Goal: Task Accomplishment & Management: Manage account settings

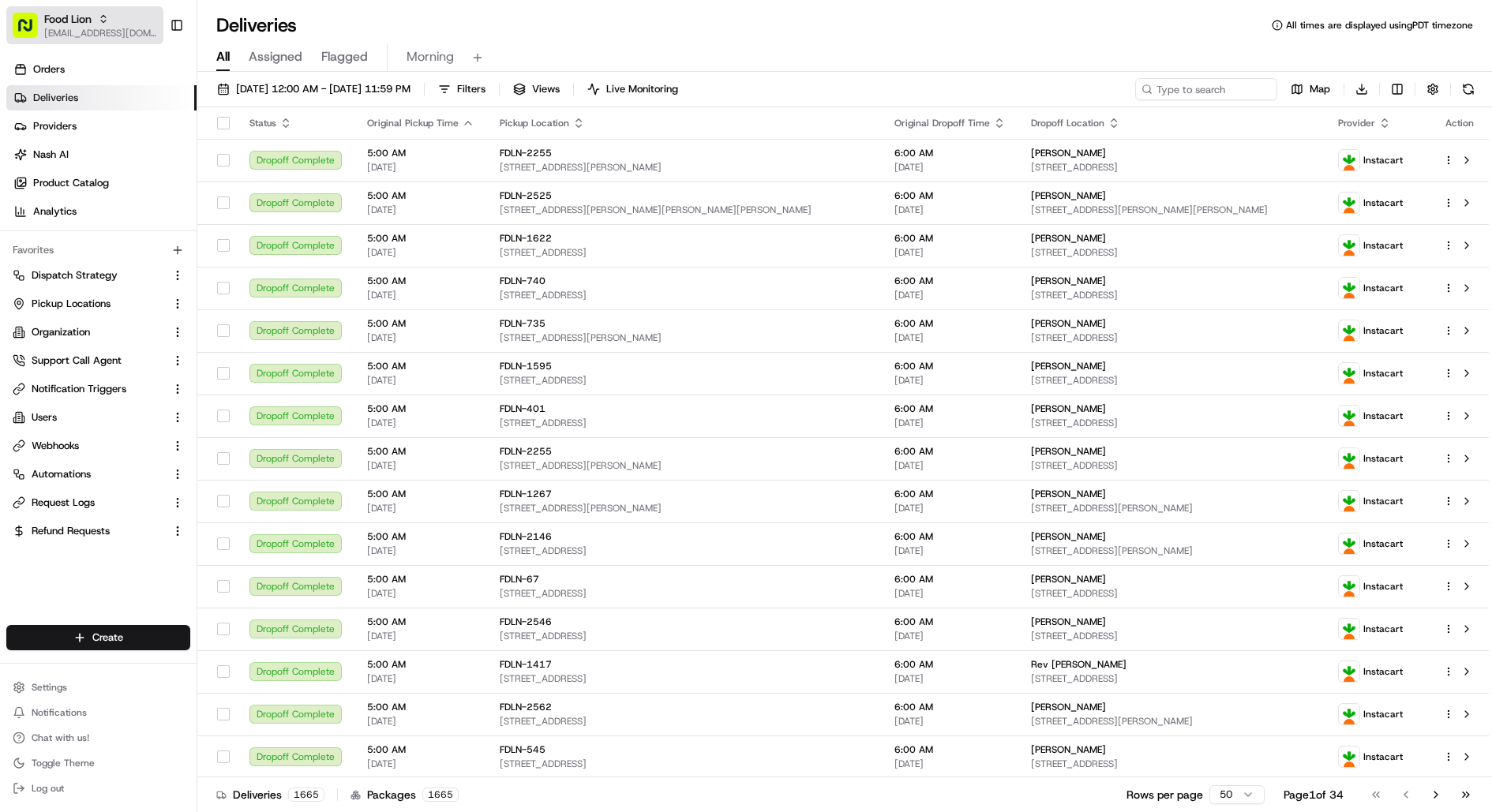
click at [127, 25] on div "Food Lion" at bounding box center [100, 19] width 112 height 16
type input "stop and shop"
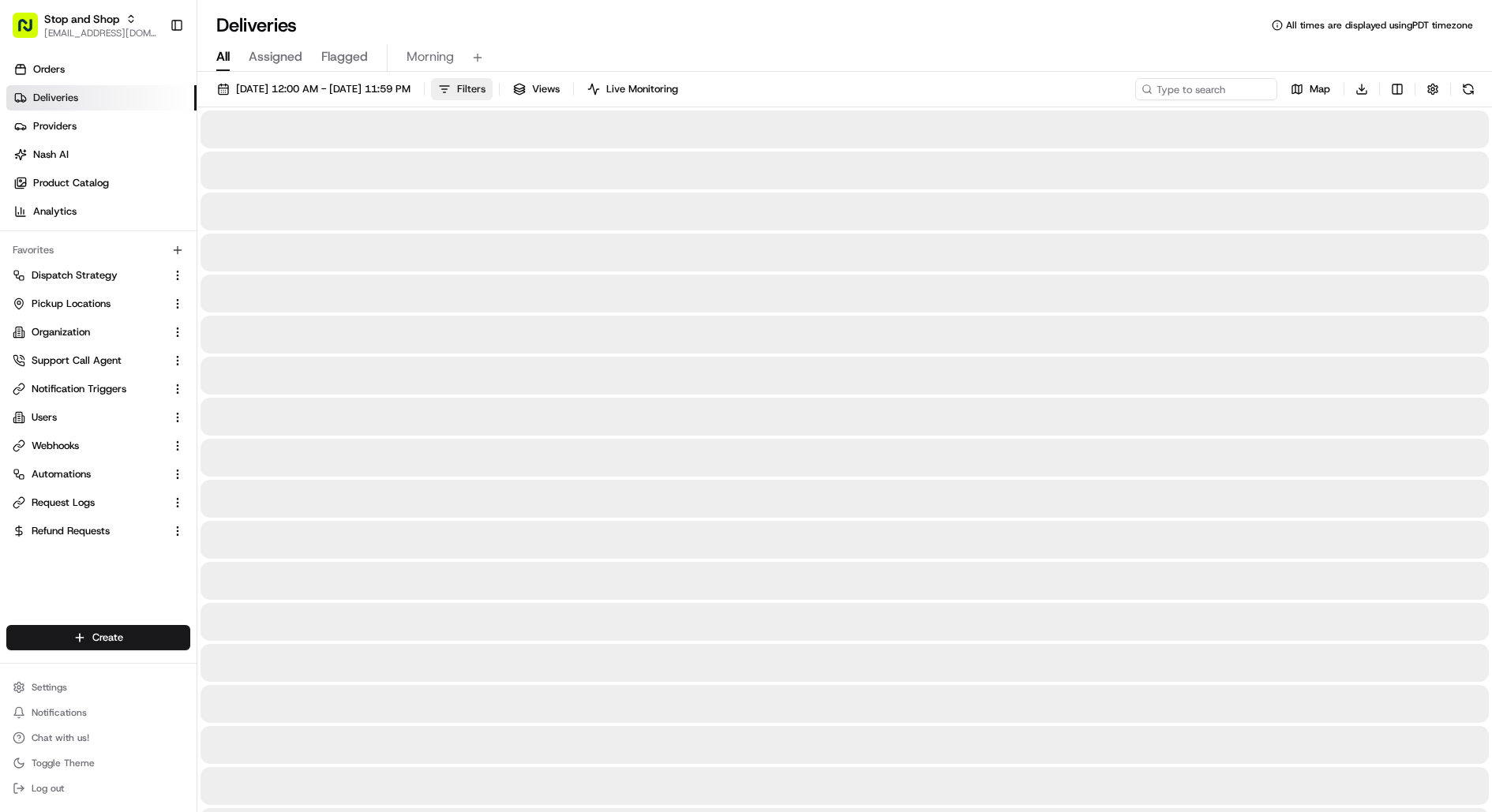
click at [485, 95] on span "Filters" at bounding box center [471, 89] width 29 height 14
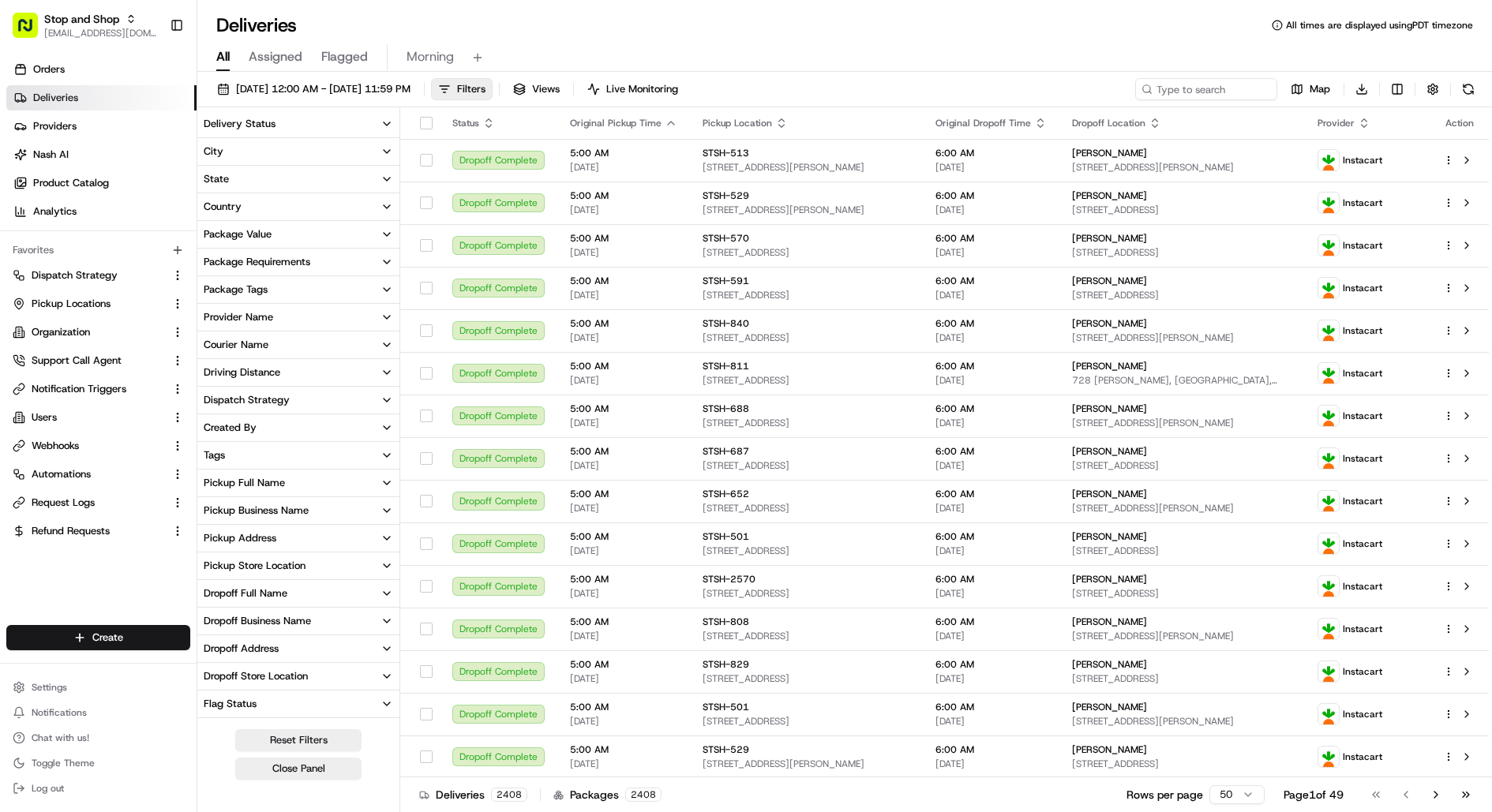
click at [265, 321] on div "Provider Name" at bounding box center [239, 317] width 69 height 14
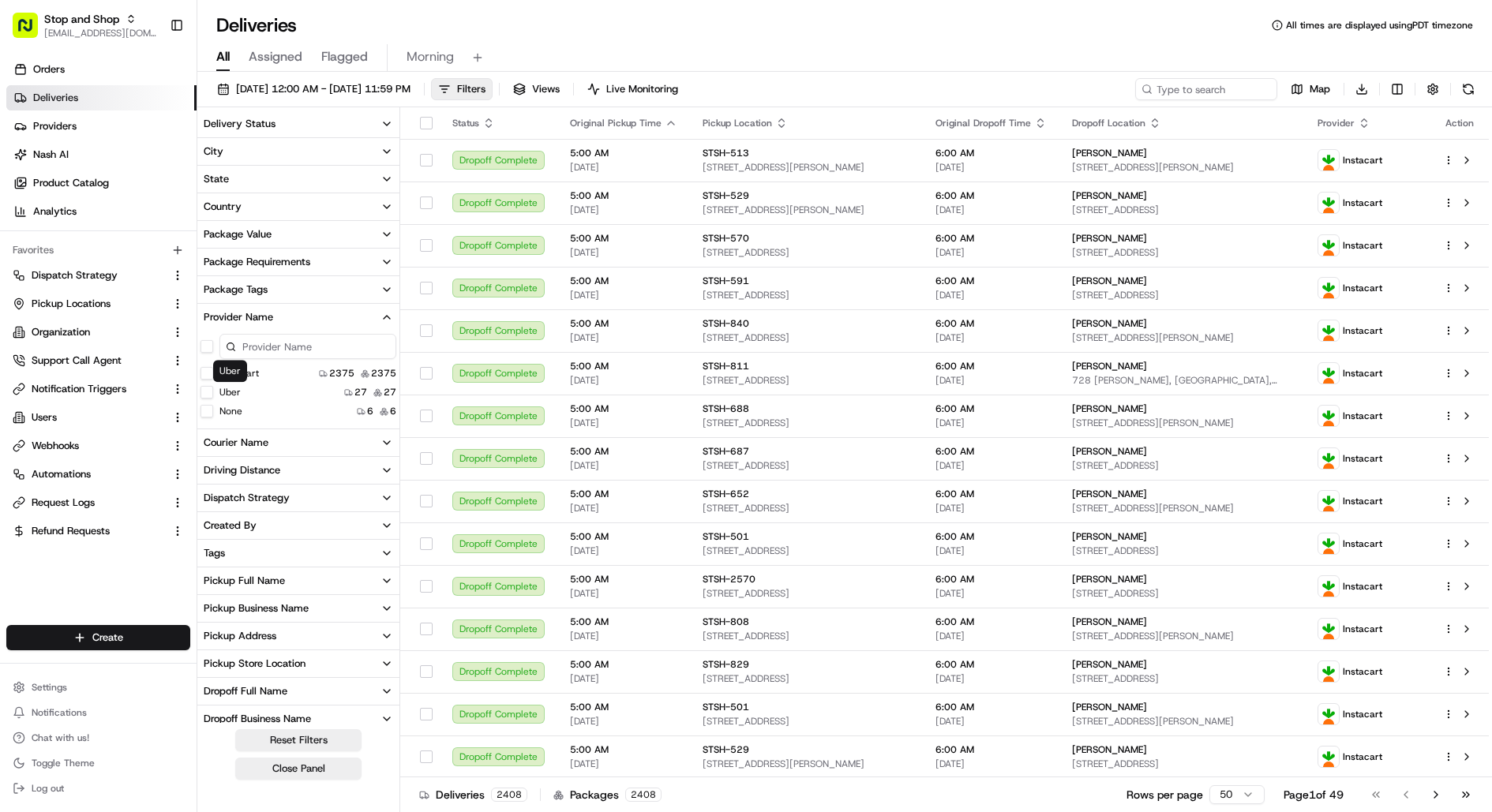
click at [219, 397] on label "Uber" at bounding box center [229, 392] width 21 height 13
click at [213, 397] on button "Uber" at bounding box center [206, 392] width 13 height 13
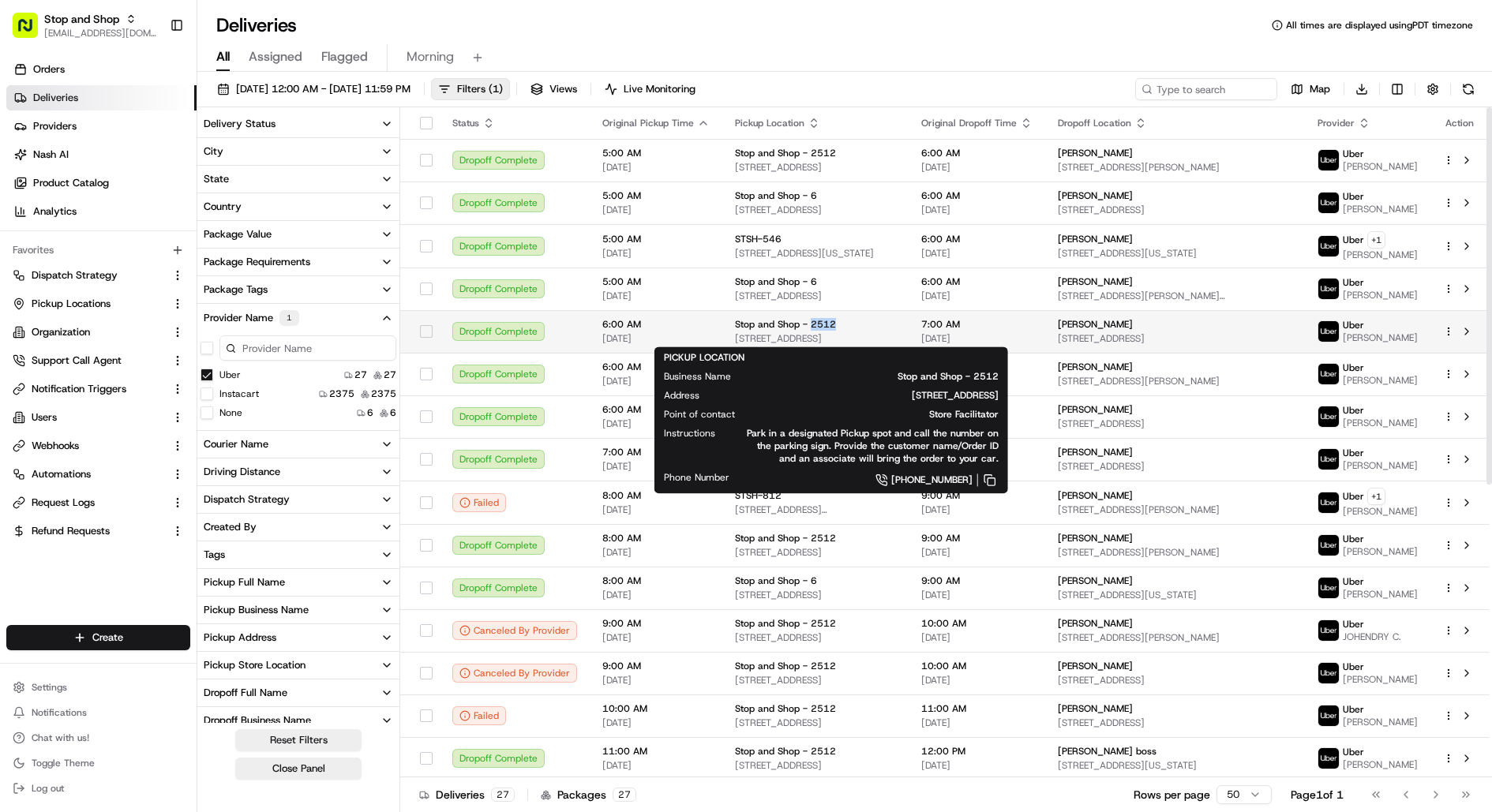
drag, startPoint x: 841, startPoint y: 321, endPoint x: 804, endPoint y: 326, distance: 37.3
click at [804, 326] on div "Stop and Shop - 2512" at bounding box center [815, 324] width 161 height 13
copy span "2512"
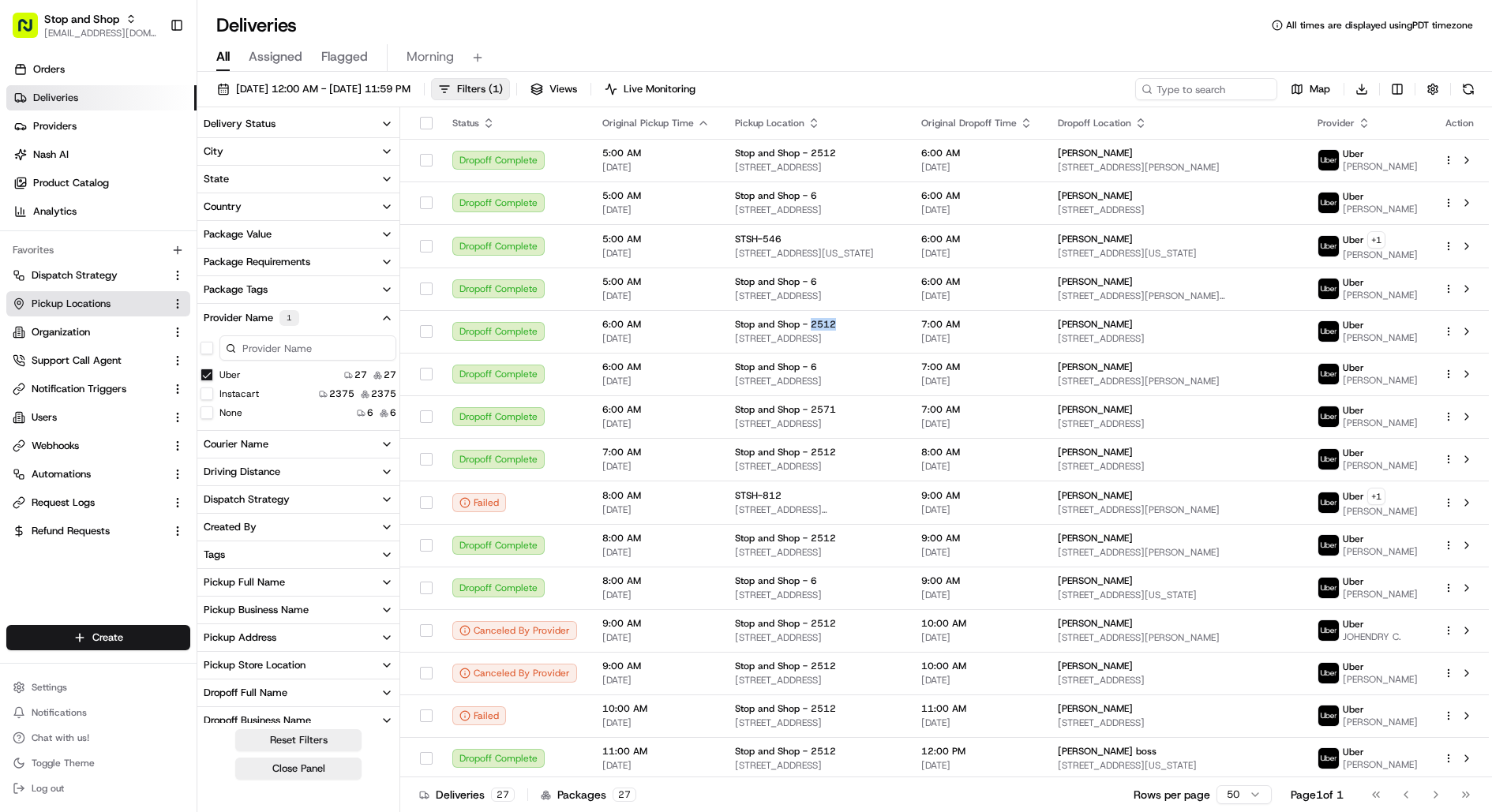
click at [105, 310] on span "Pickup Locations" at bounding box center [70, 304] width 79 height 14
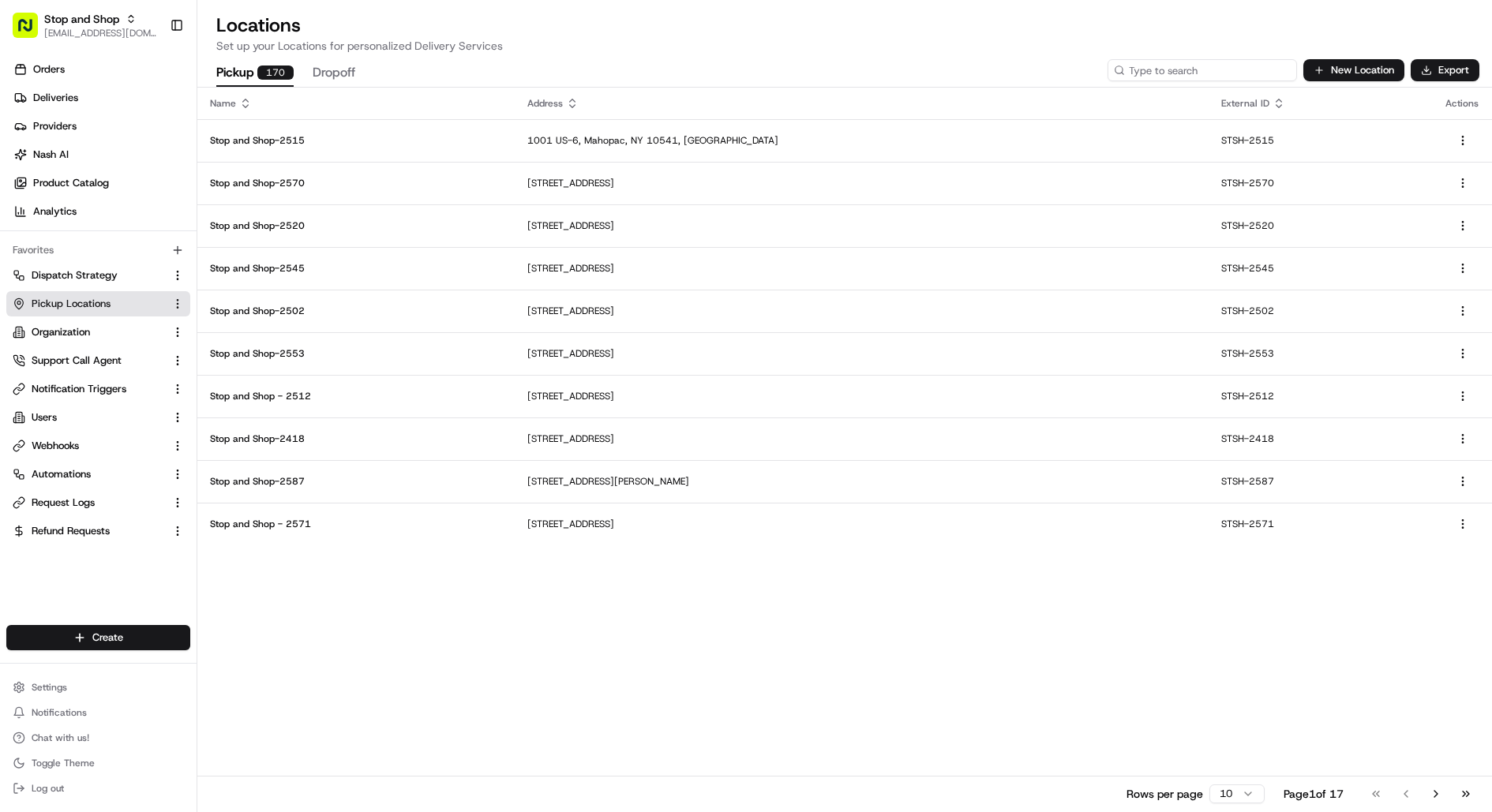
click at [1198, 78] on input at bounding box center [1202, 70] width 189 height 22
paste input "2512"
type input "2512"
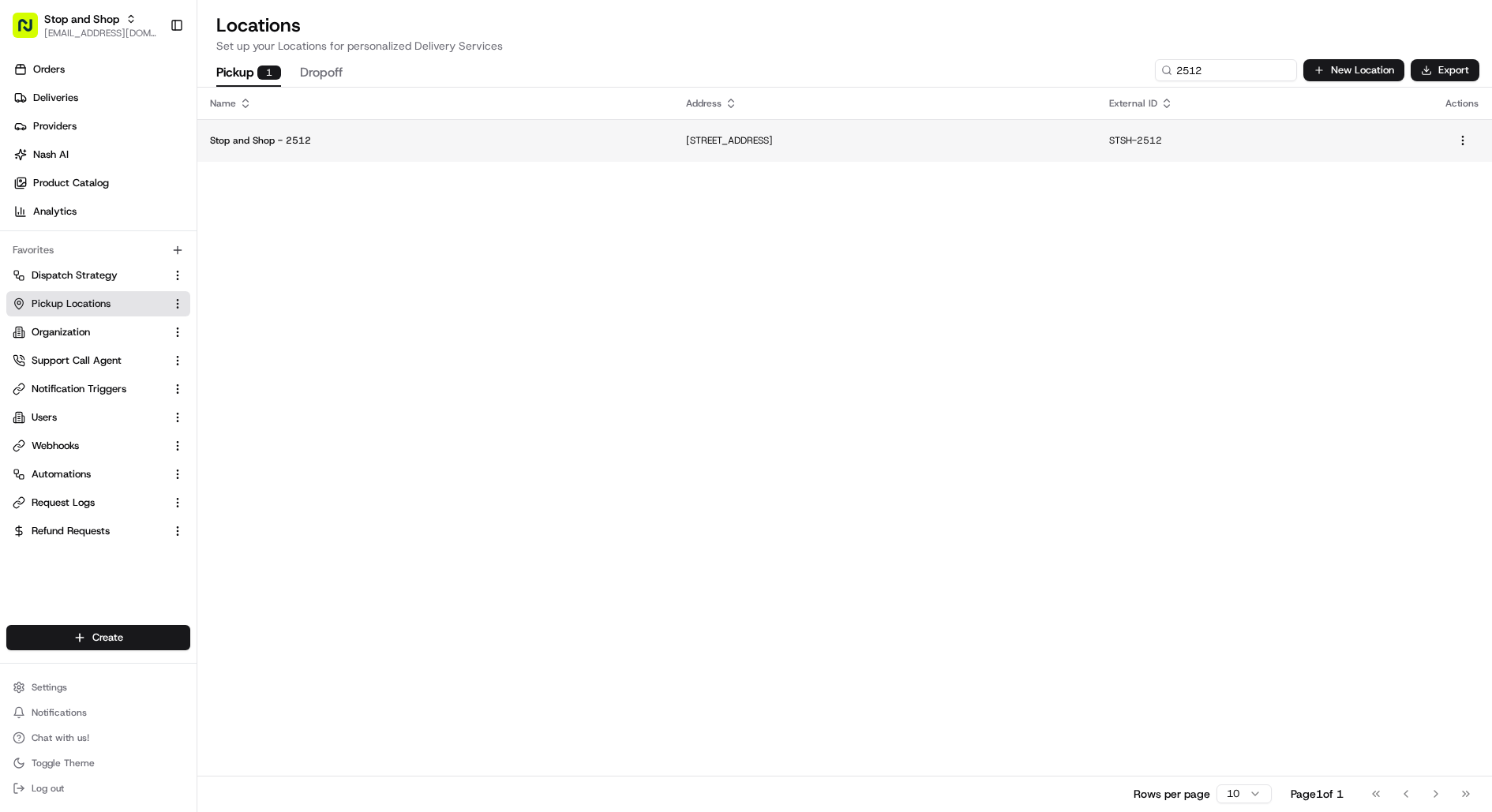
click at [673, 152] on td "1441 Richmond Ave, Staten Island, NY 10314, US" at bounding box center [884, 140] width 422 height 42
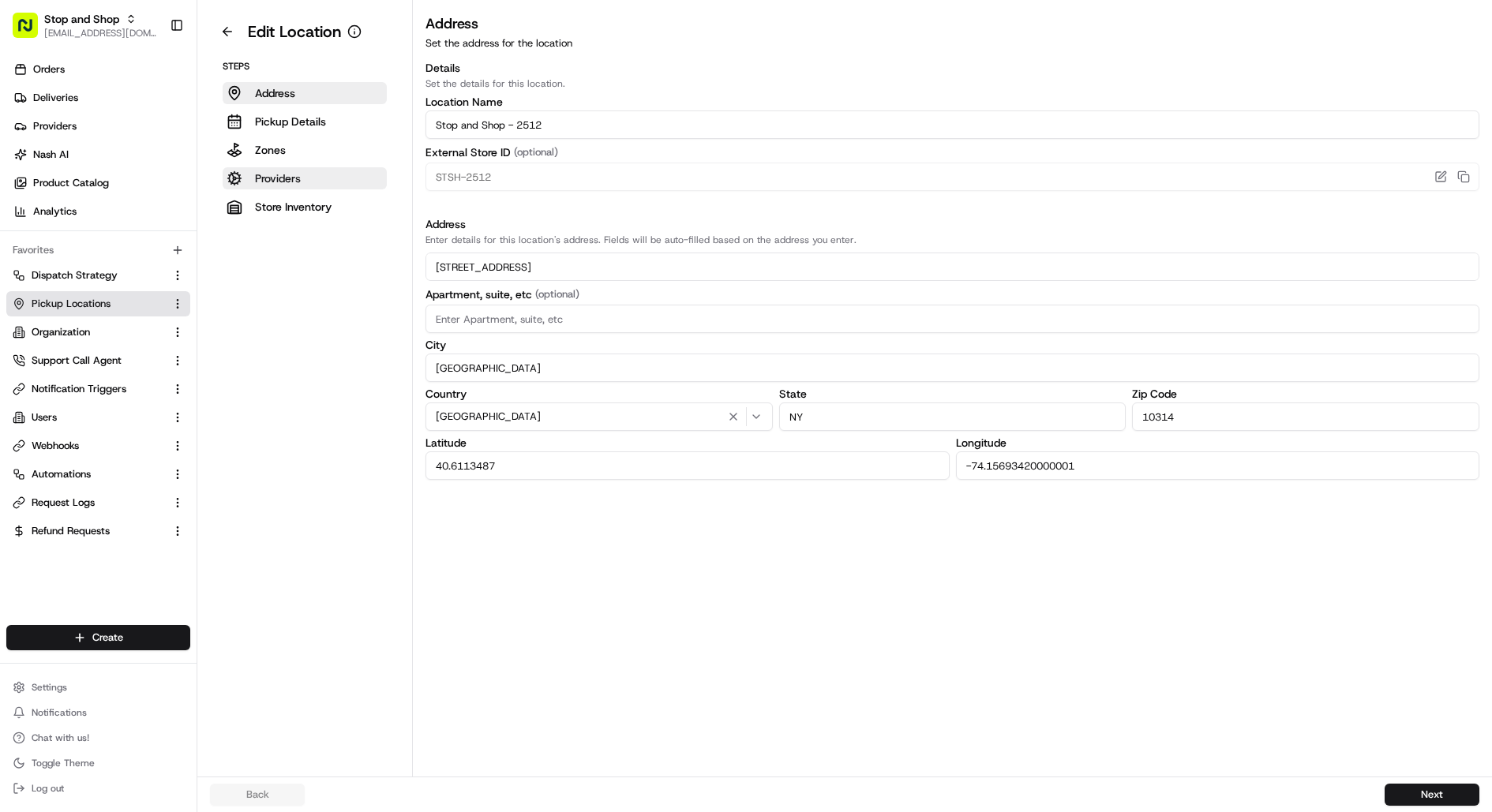
click at [308, 172] on button "Providers" at bounding box center [304, 178] width 164 height 22
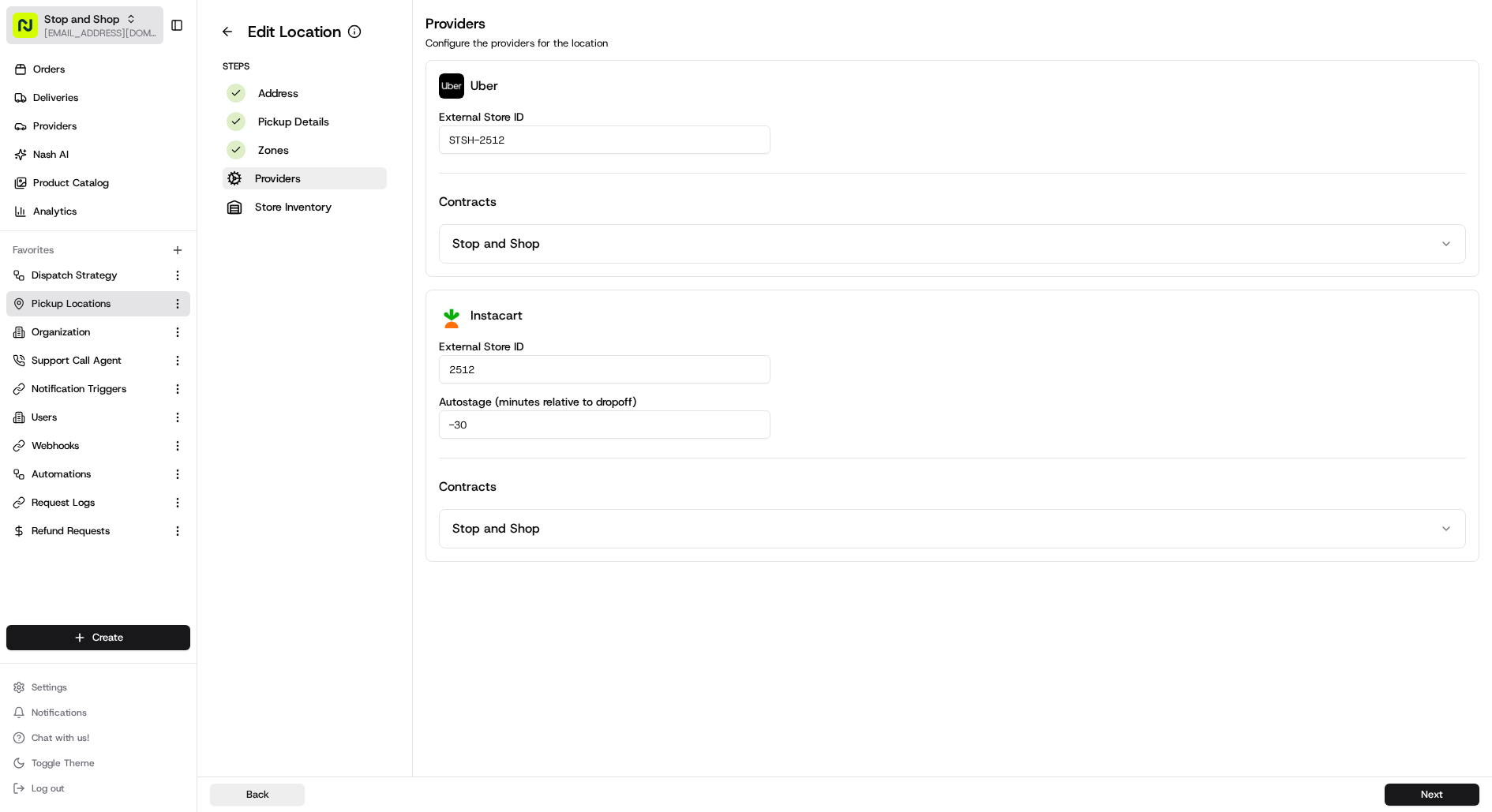
click at [77, 39] on button "Stop and Shop kareem@usenash.com" at bounding box center [85, 25] width 157 height 38
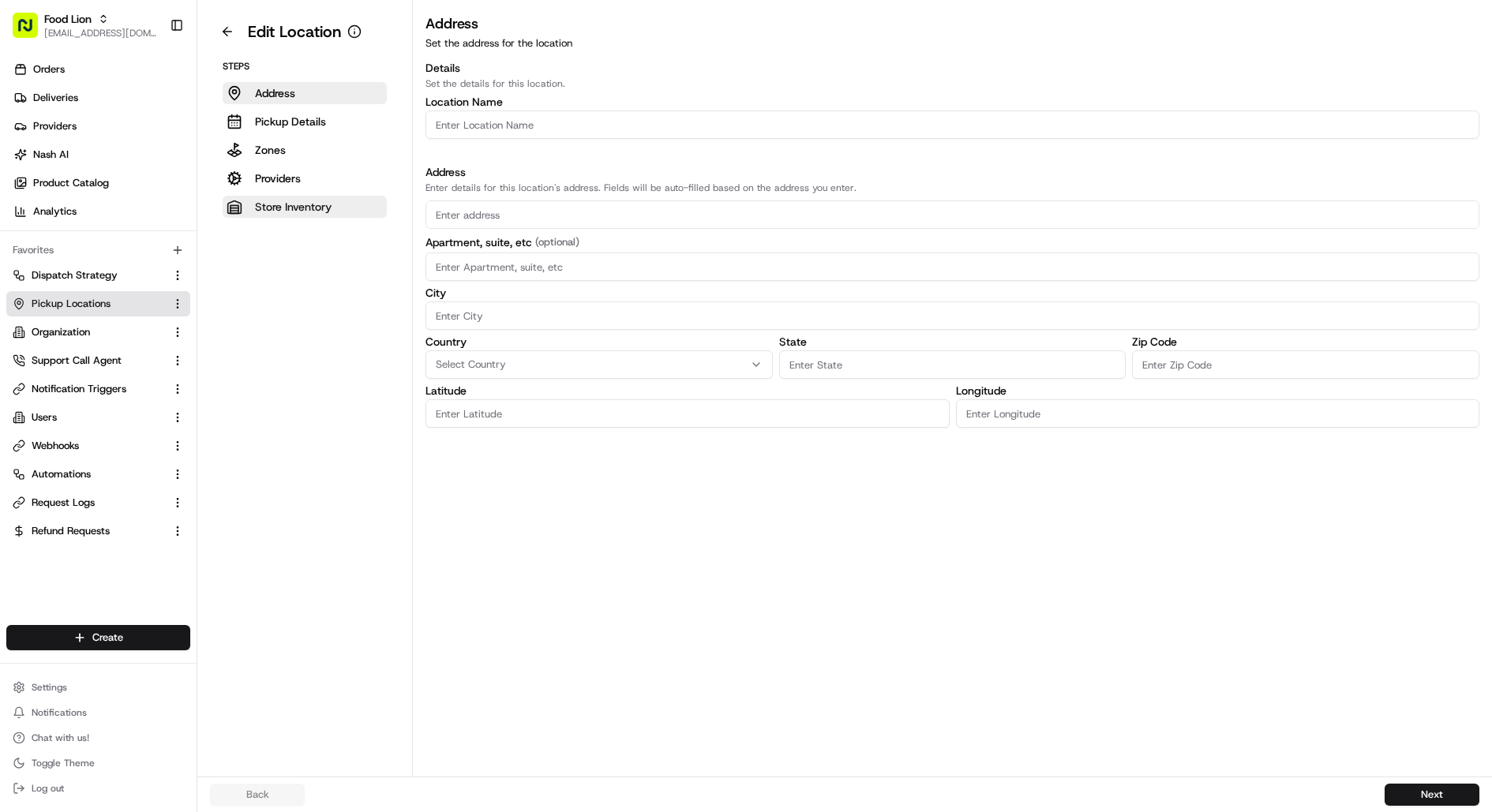
click at [370, 206] on button "Store Inventory" at bounding box center [304, 206] width 164 height 22
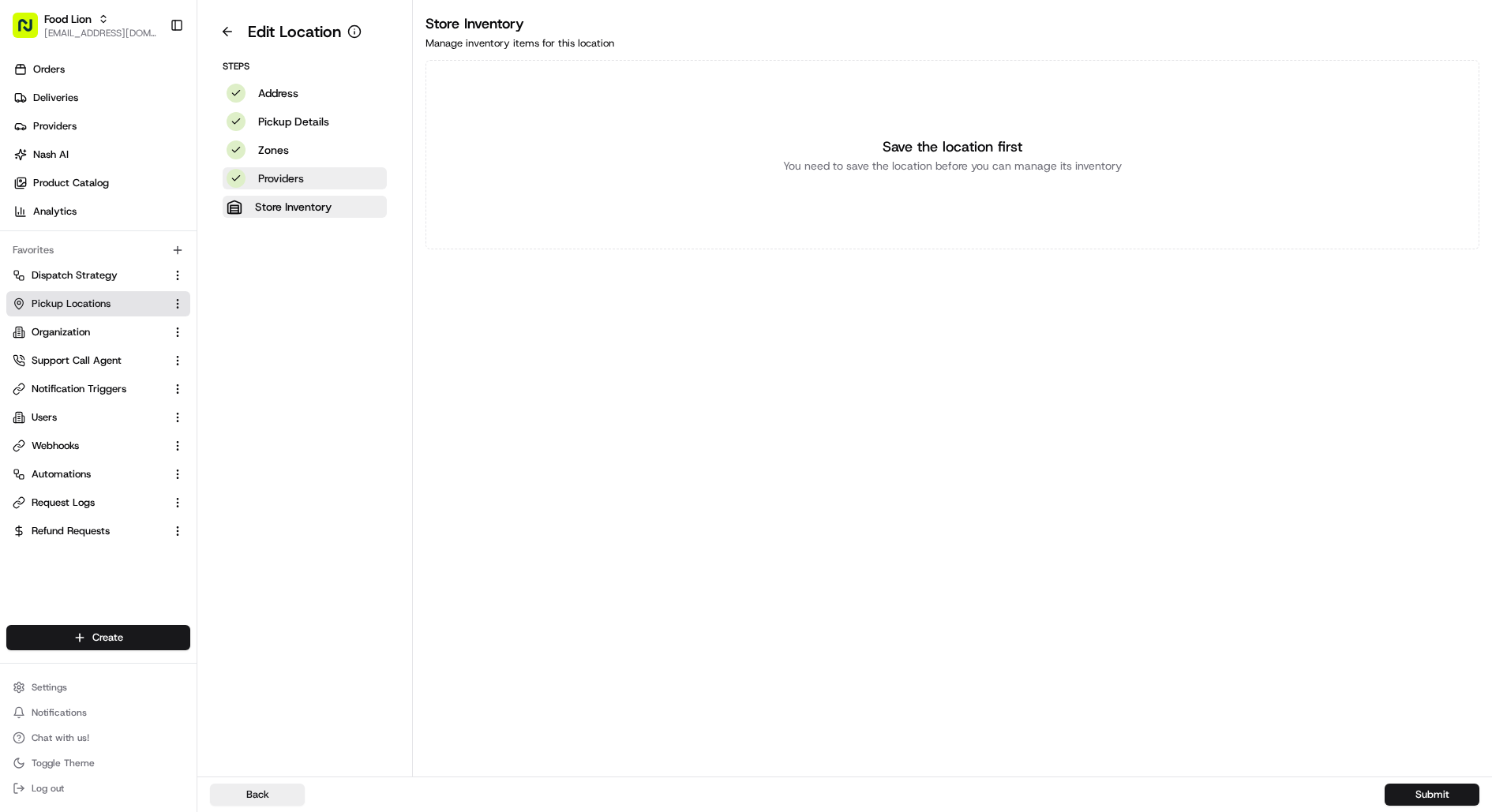
click at [360, 184] on button "Providers" at bounding box center [304, 178] width 164 height 22
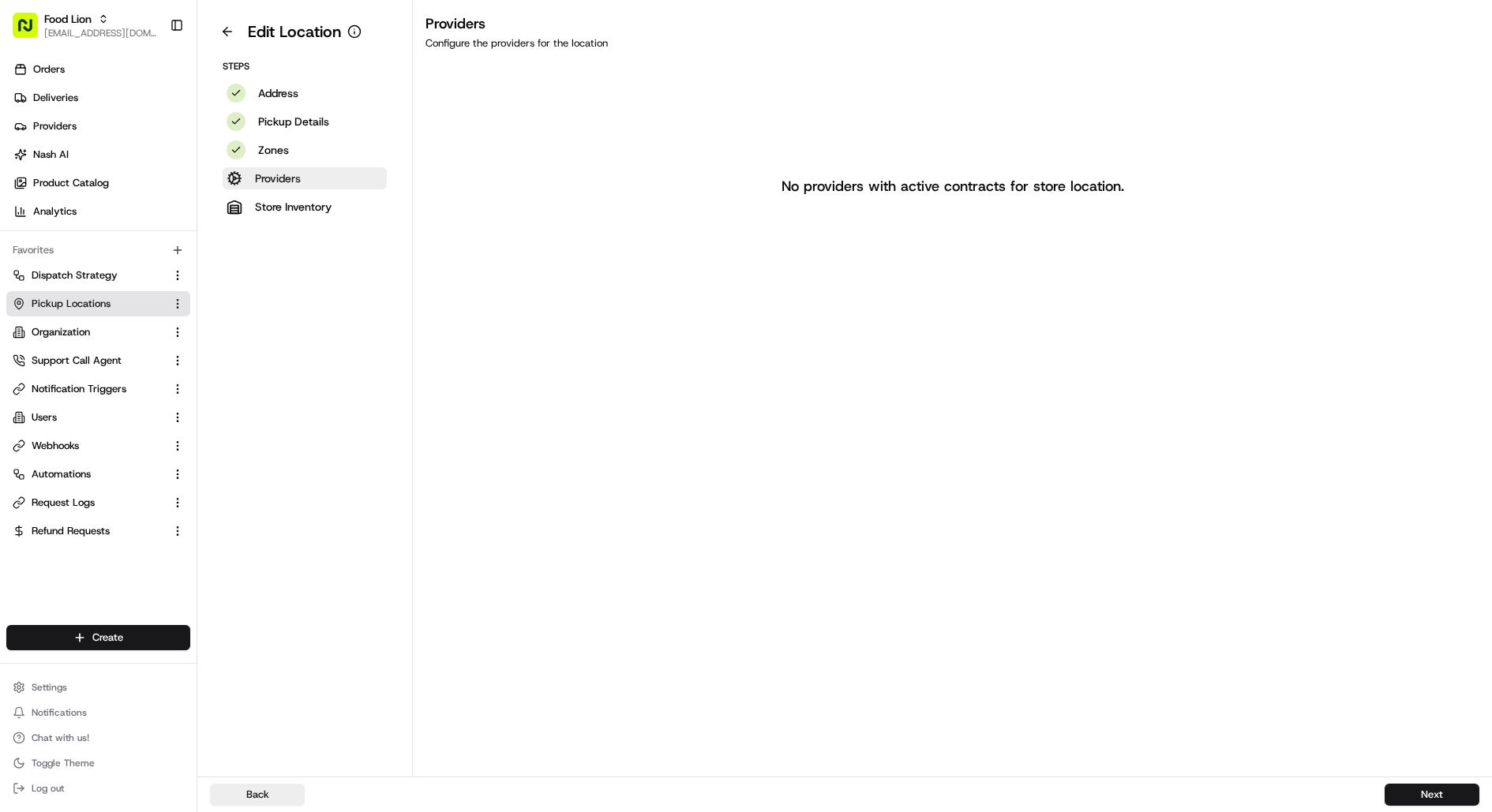
click at [360, 184] on button "Providers" at bounding box center [304, 178] width 164 height 22
click at [85, 69] on link "Orders" at bounding box center [101, 69] width 190 height 25
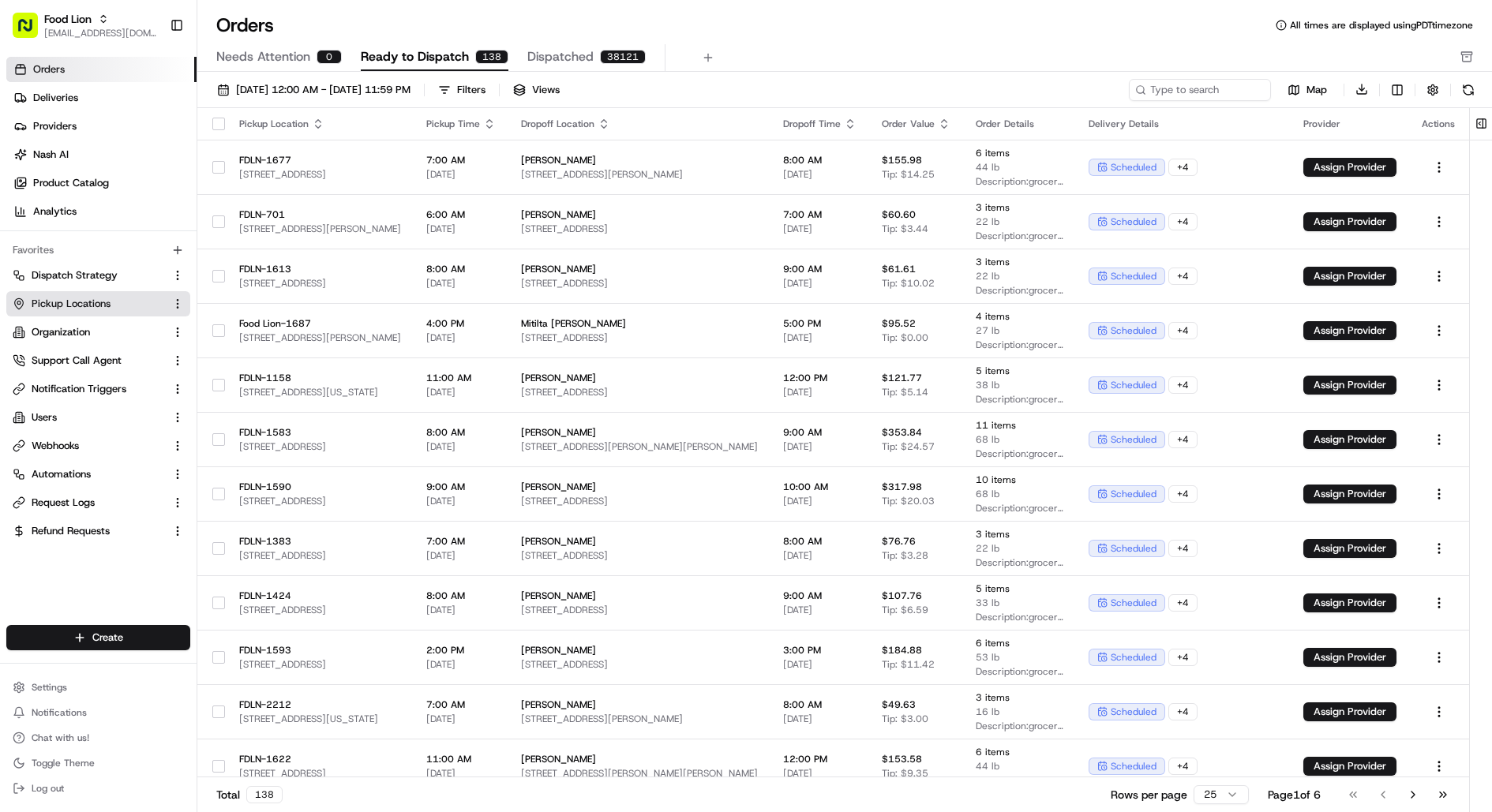
click at [91, 300] on span "Pickup Locations" at bounding box center [70, 304] width 79 height 14
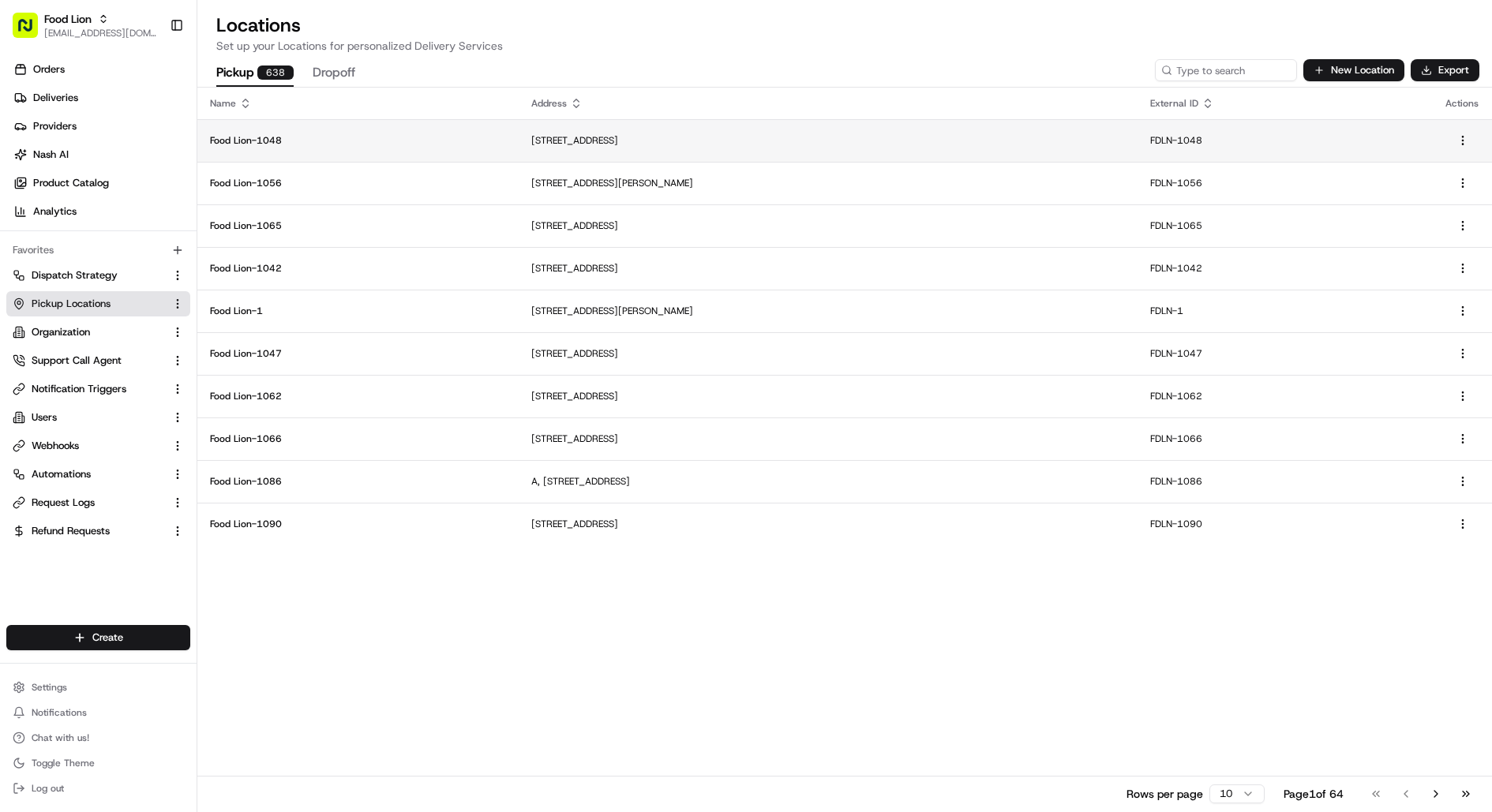
click at [418, 154] on td "Food Lion-1048" at bounding box center [358, 140] width 321 height 42
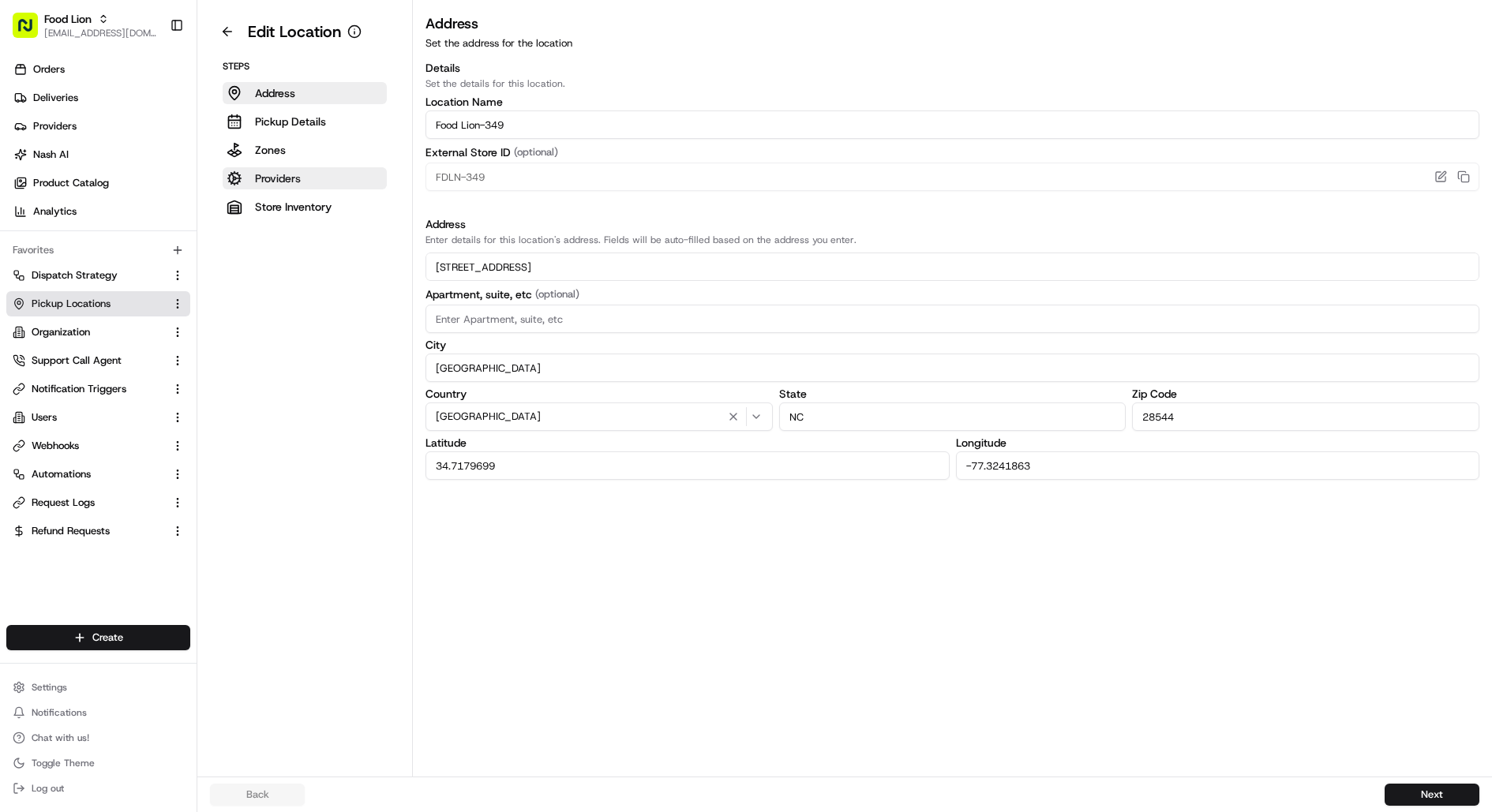
click at [315, 172] on button "Providers" at bounding box center [304, 178] width 164 height 22
click at [321, 177] on button "Providers" at bounding box center [304, 178] width 164 height 22
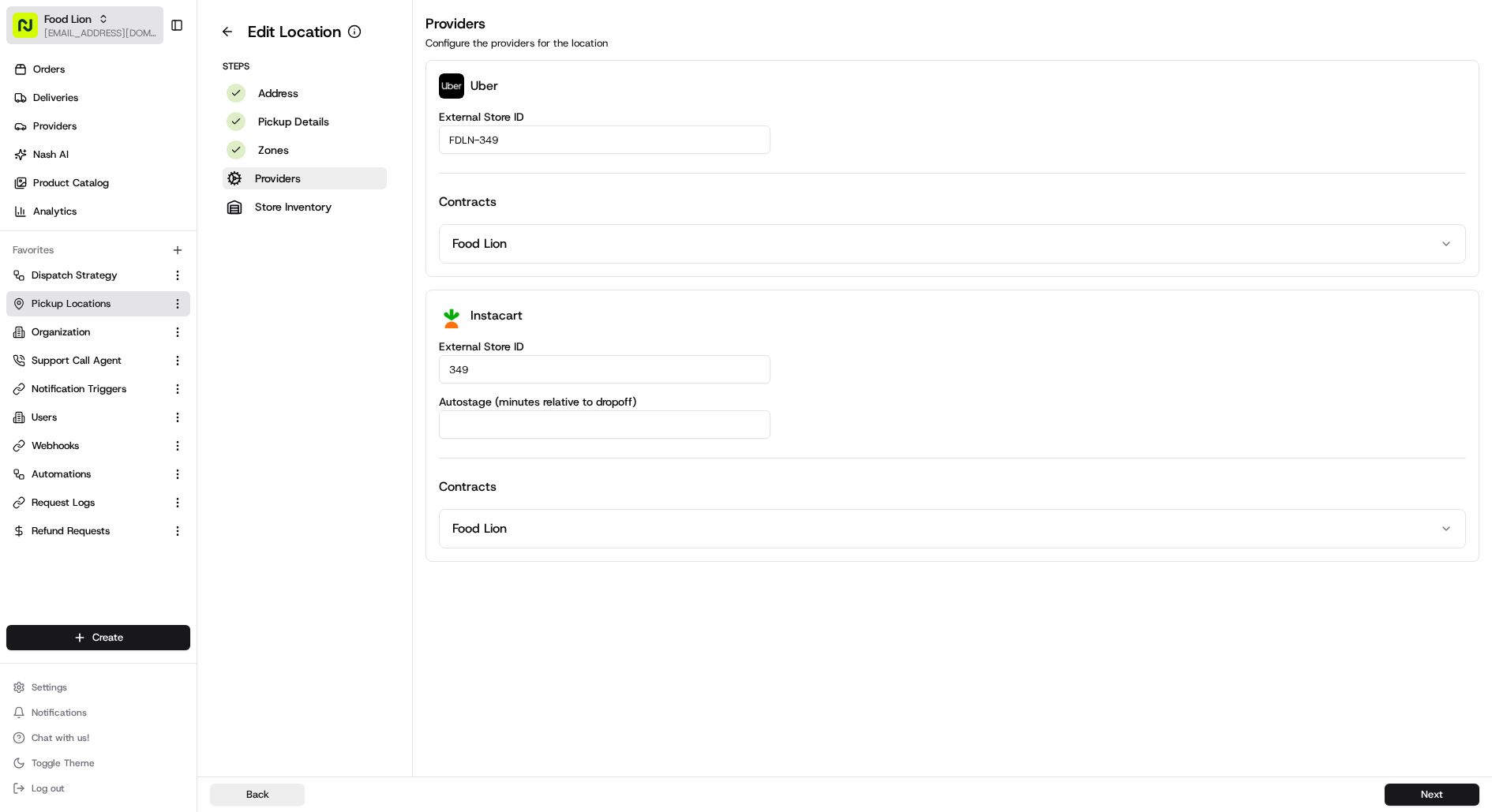
click at [87, 23] on span "Food Lion" at bounding box center [68, 19] width 47 height 16
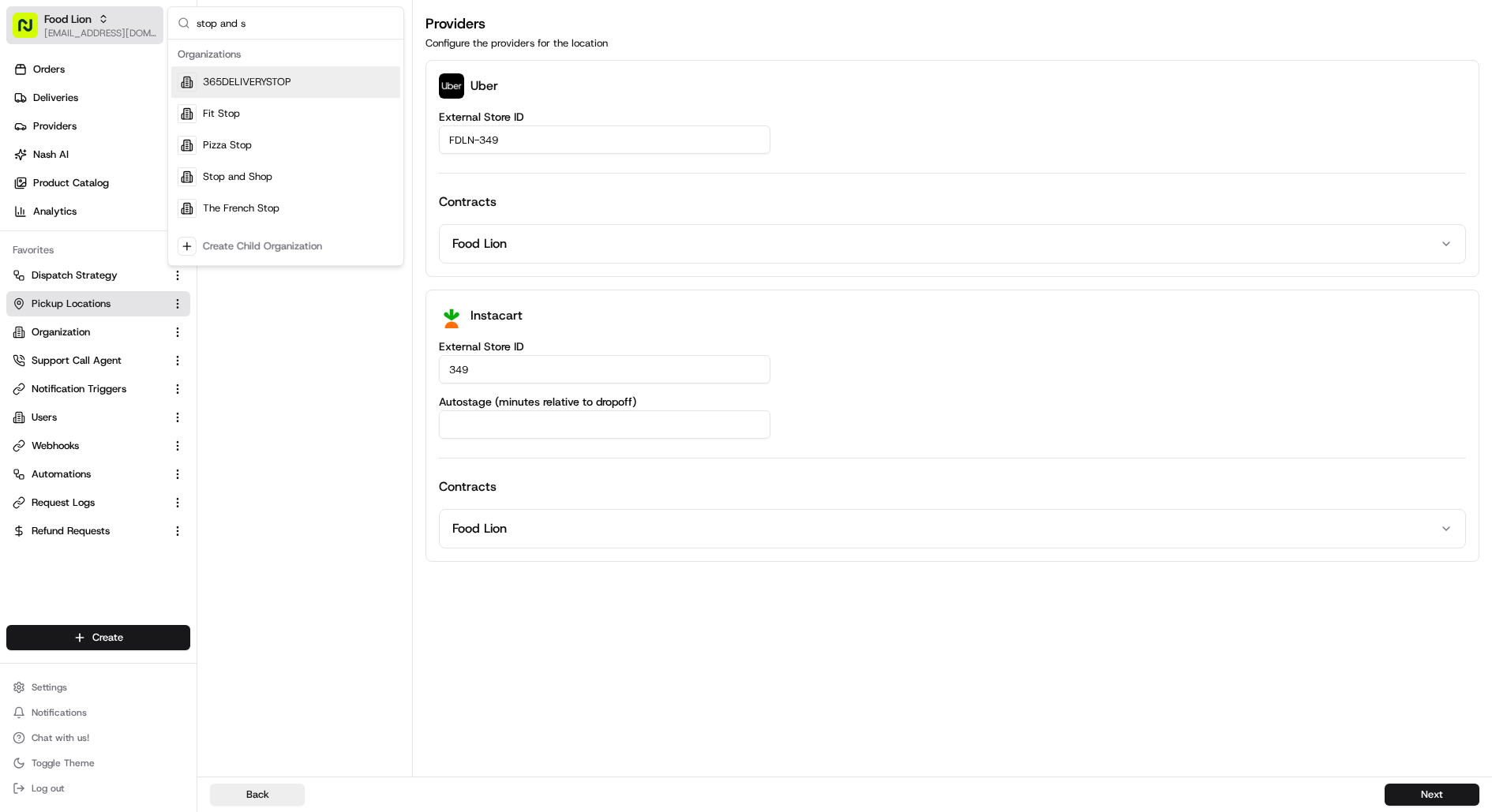
type input "stop and sh"
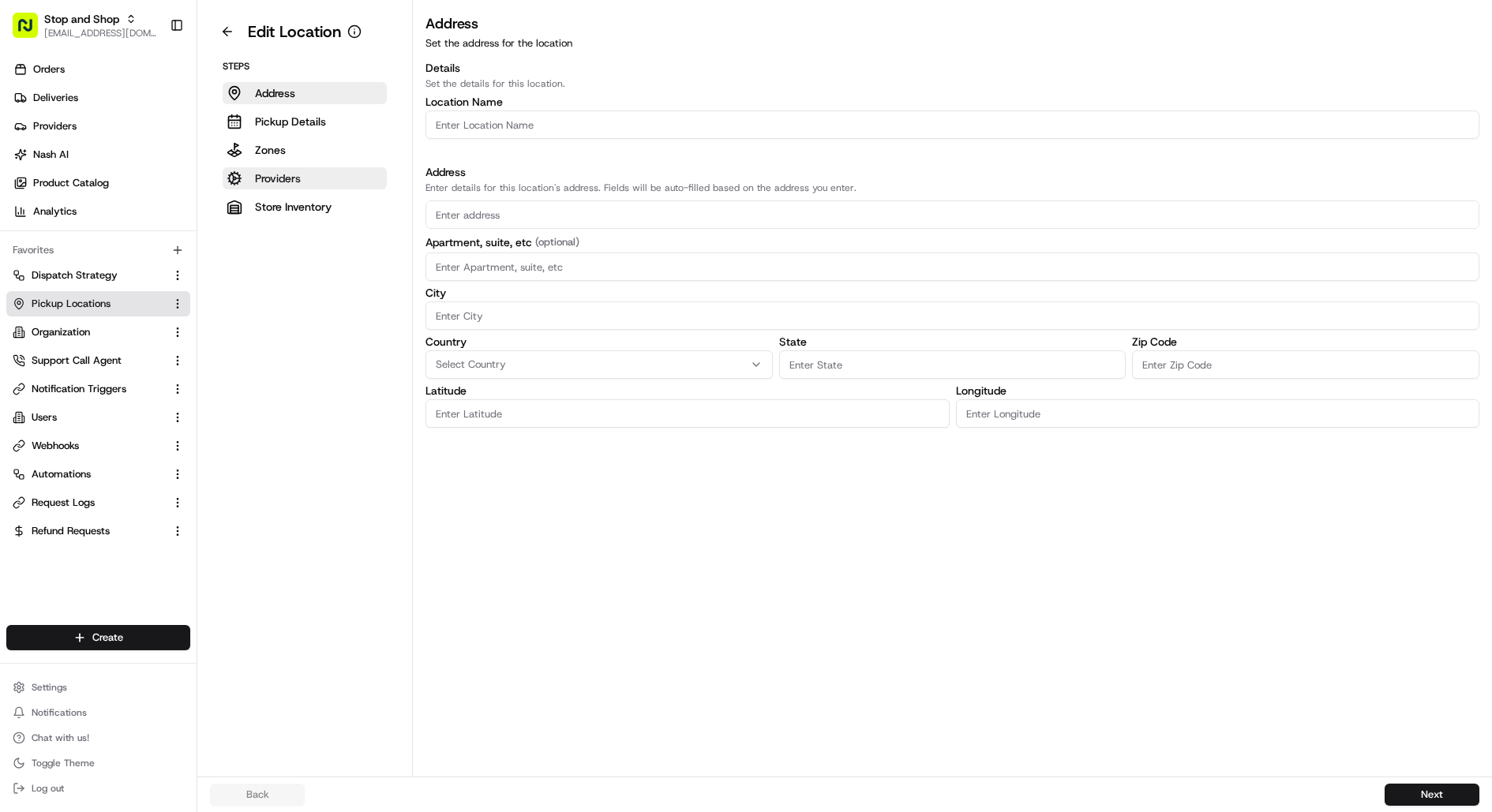
click at [294, 178] on p "Providers" at bounding box center [277, 178] width 46 height 16
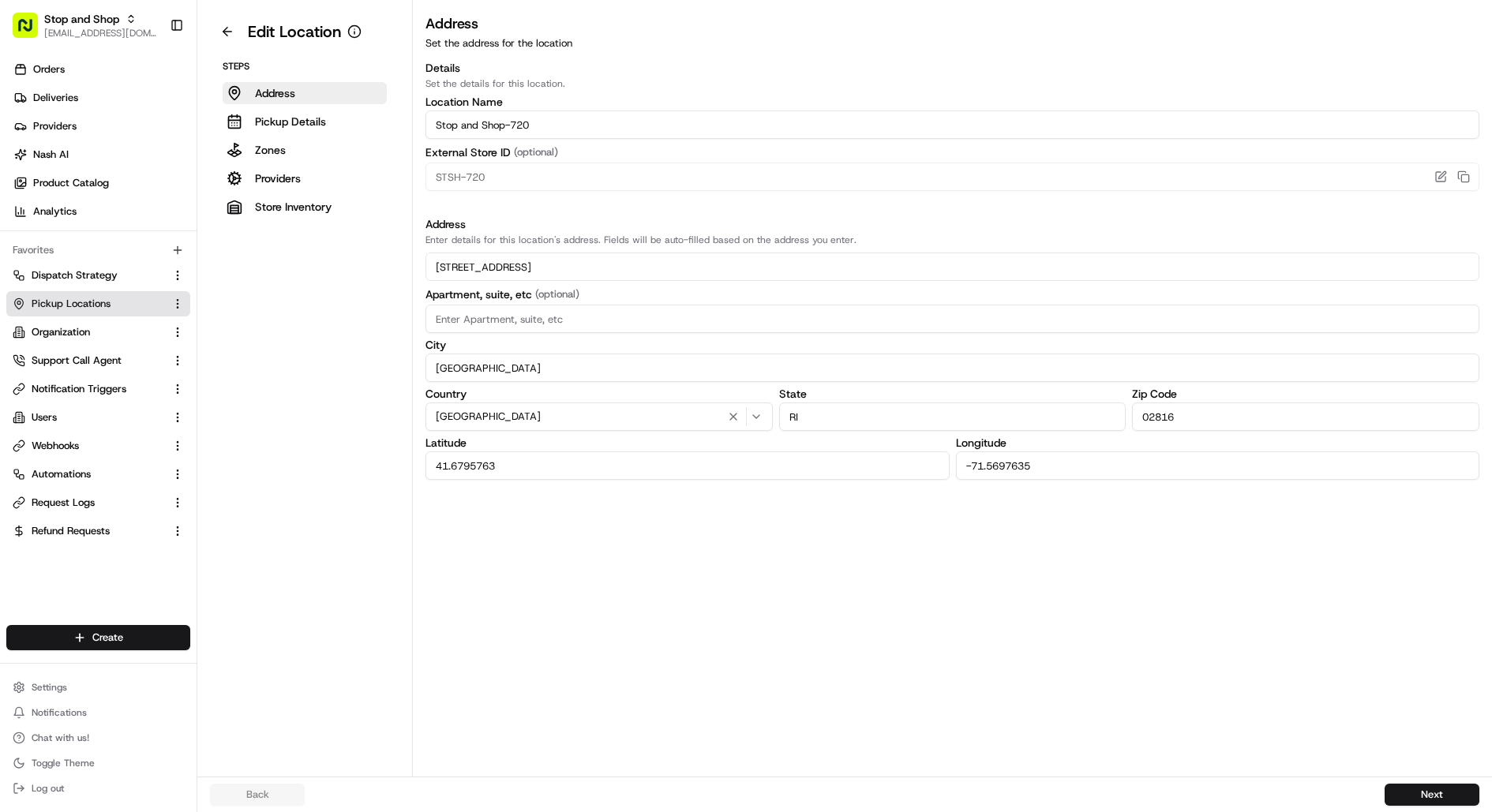
click at [269, 178] on p "Providers" at bounding box center [277, 178] width 46 height 16
click at [316, 184] on button "Providers" at bounding box center [304, 178] width 164 height 22
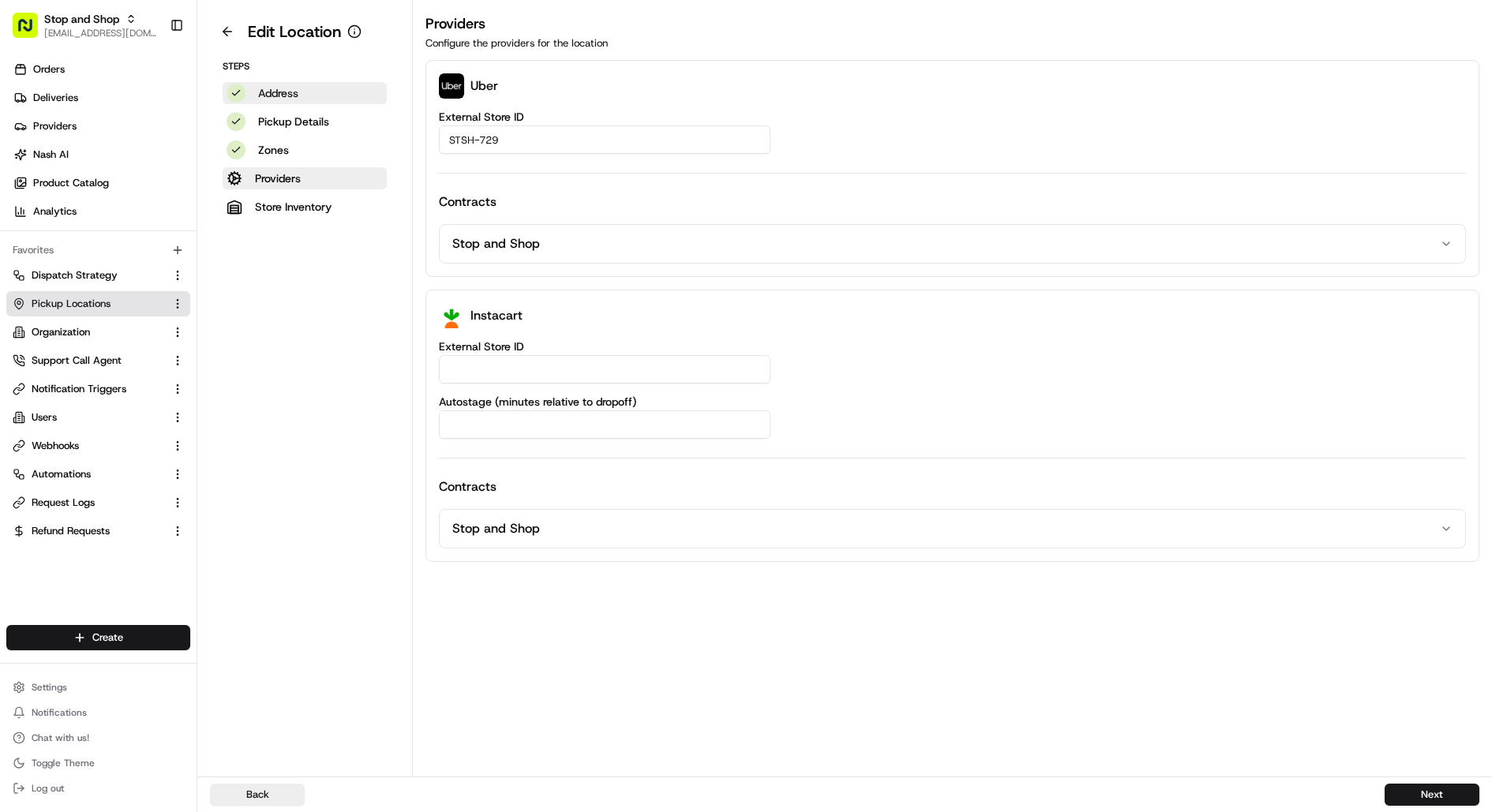
click at [331, 96] on button "Address" at bounding box center [304, 93] width 164 height 22
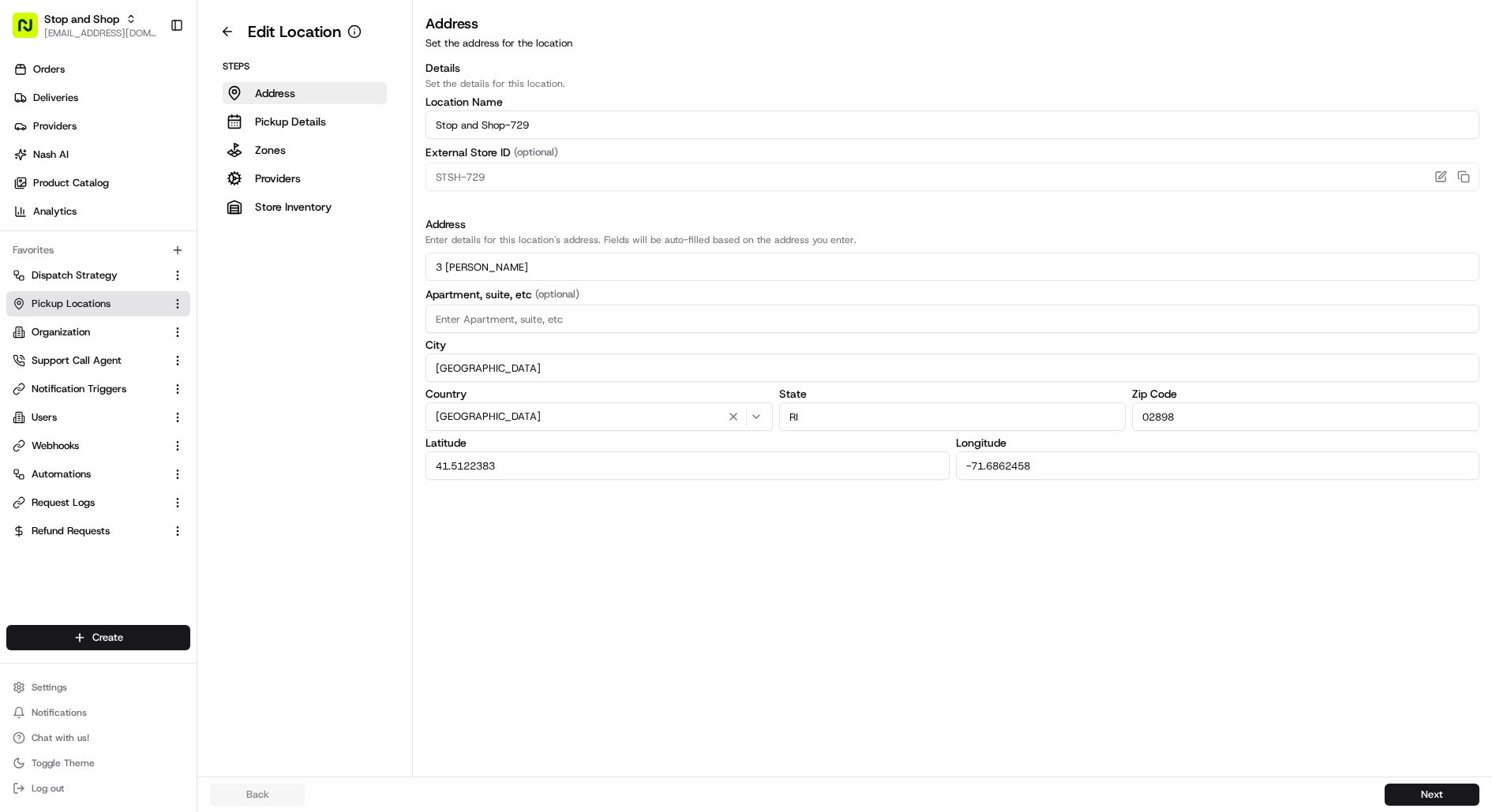
click at [523, 128] on input "Stop and Shop-729" at bounding box center [952, 125] width 1054 height 29
click at [290, 207] on p "Store Inventory" at bounding box center [293, 206] width 77 height 16
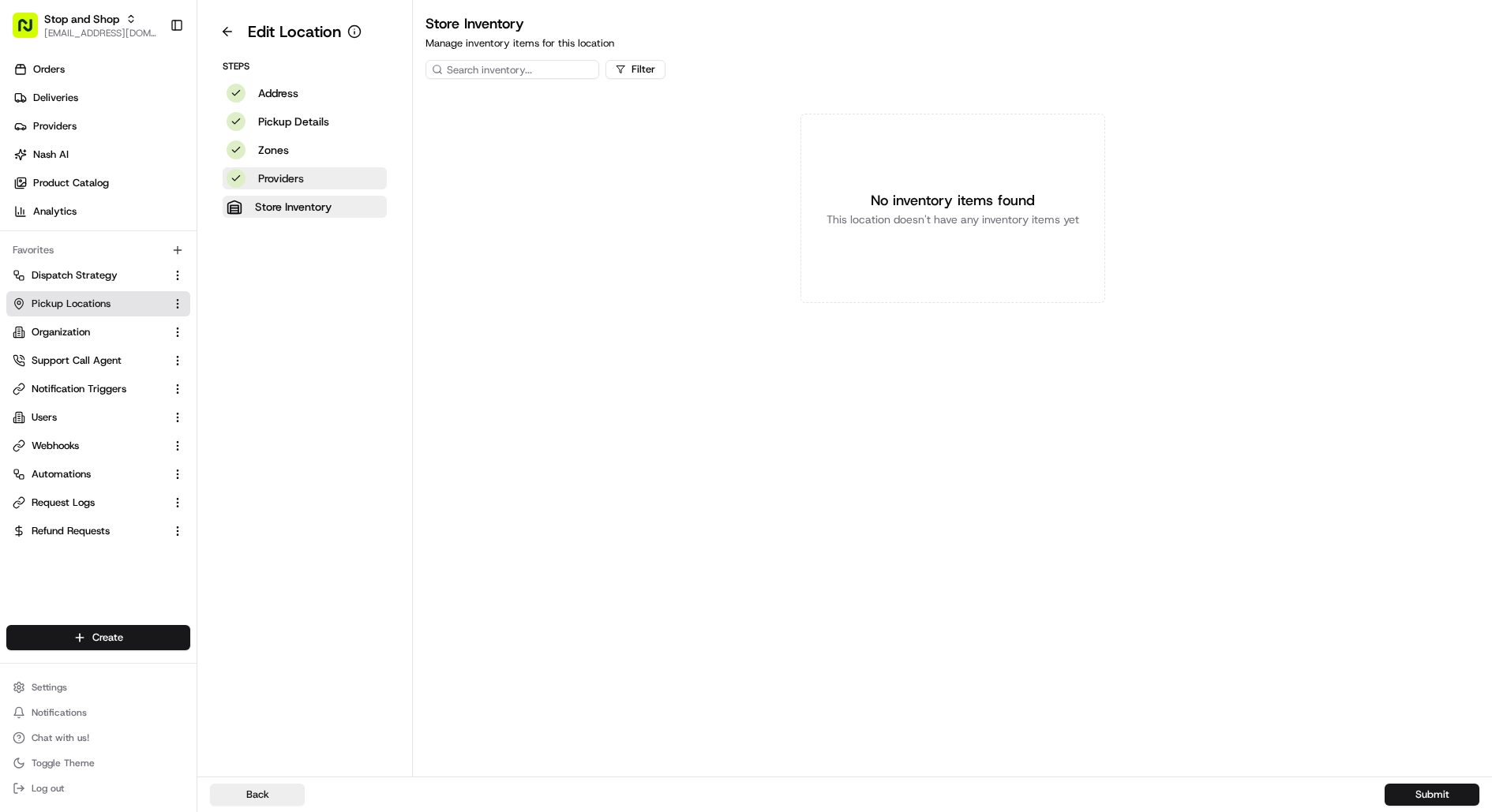
click at [295, 179] on p "Providers" at bounding box center [281, 178] width 46 height 16
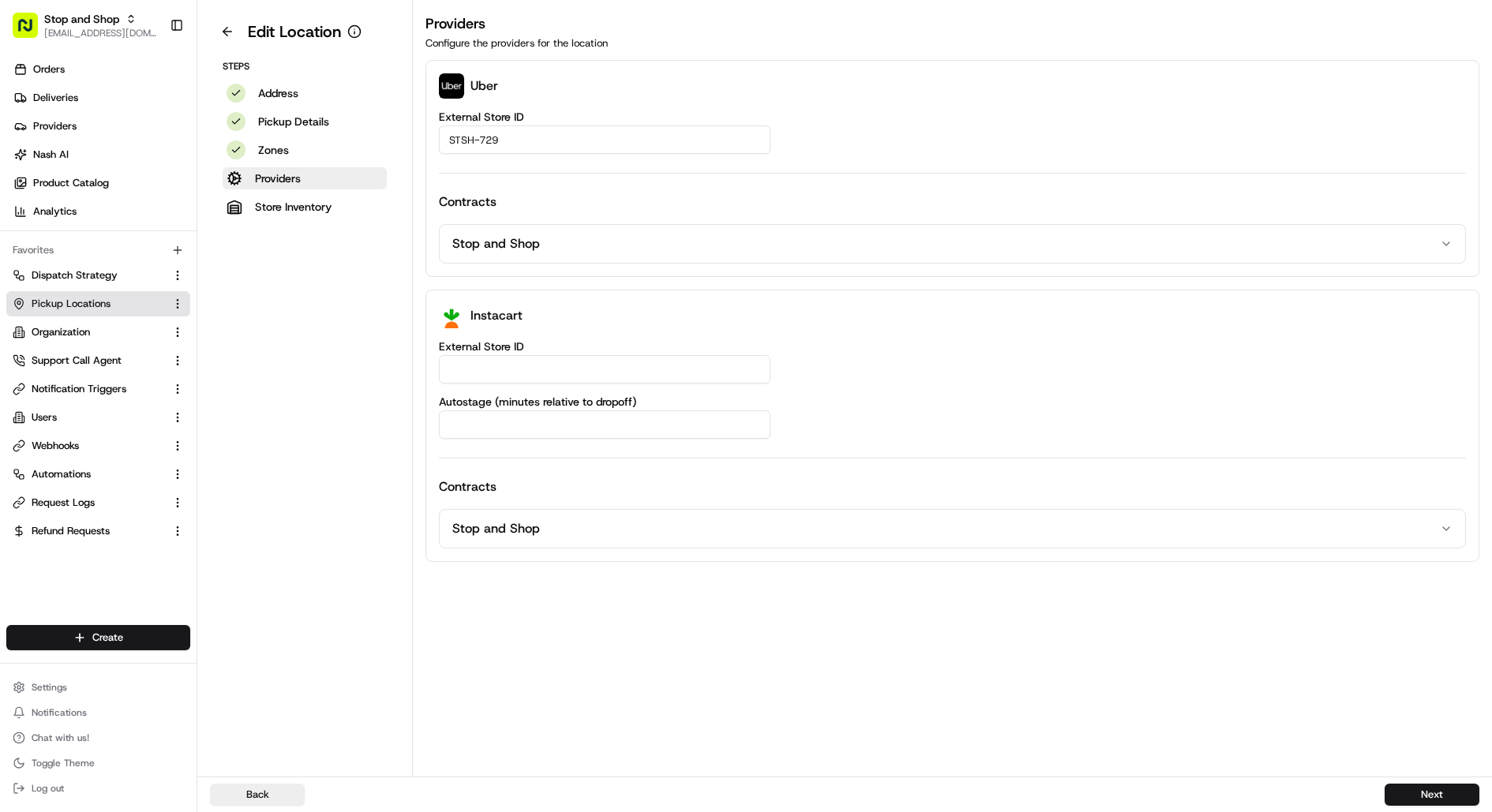
click at [546, 365] on input "External Store ID" at bounding box center [605, 370] width 332 height 29
paste input "729"
type input "729"
click at [556, 425] on input "Autostage (minutes relative to dropoff)" at bounding box center [605, 425] width 332 height 29
type input "-30"
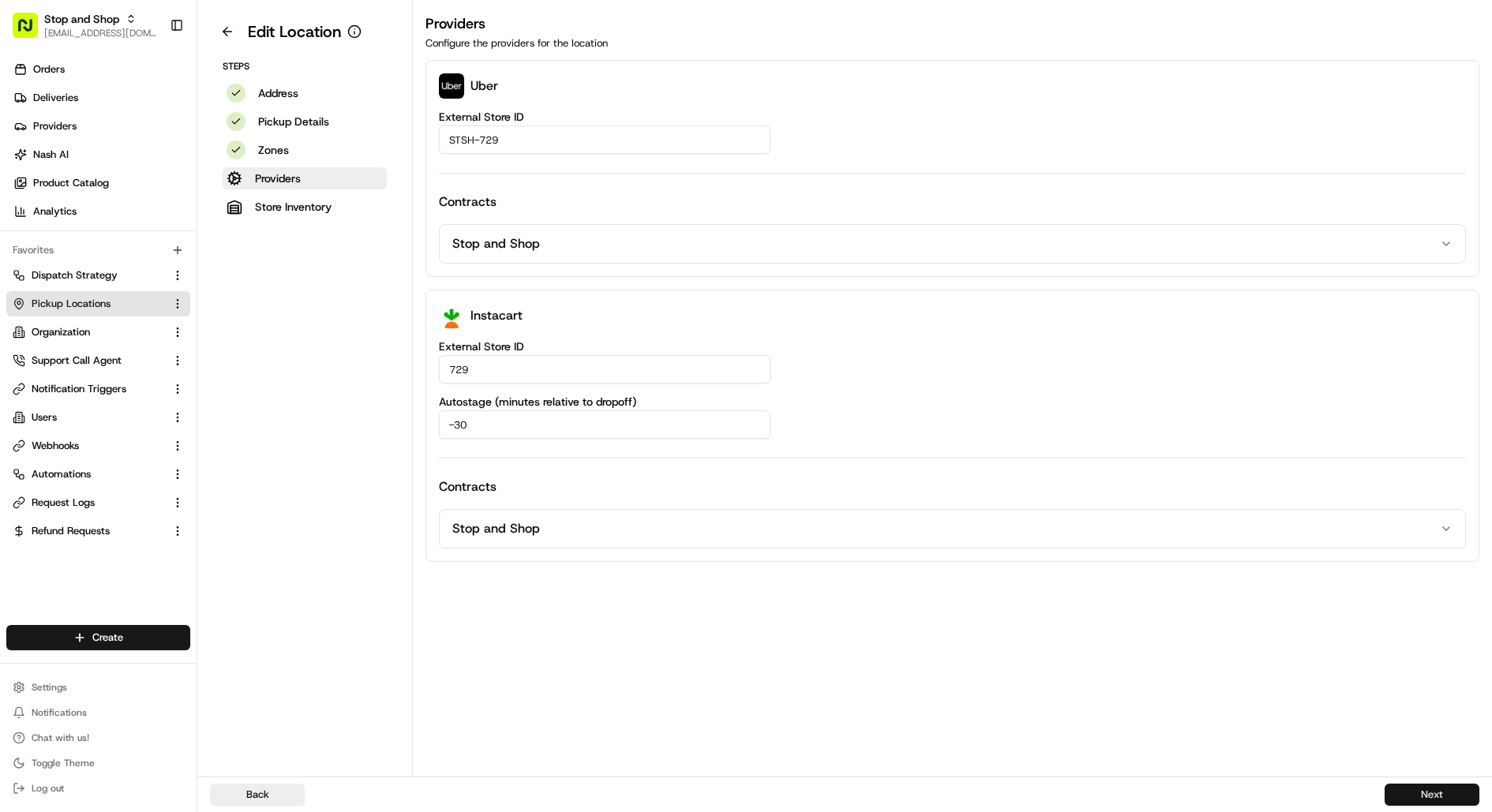
click at [1447, 792] on button "Next" at bounding box center [1432, 795] width 95 height 22
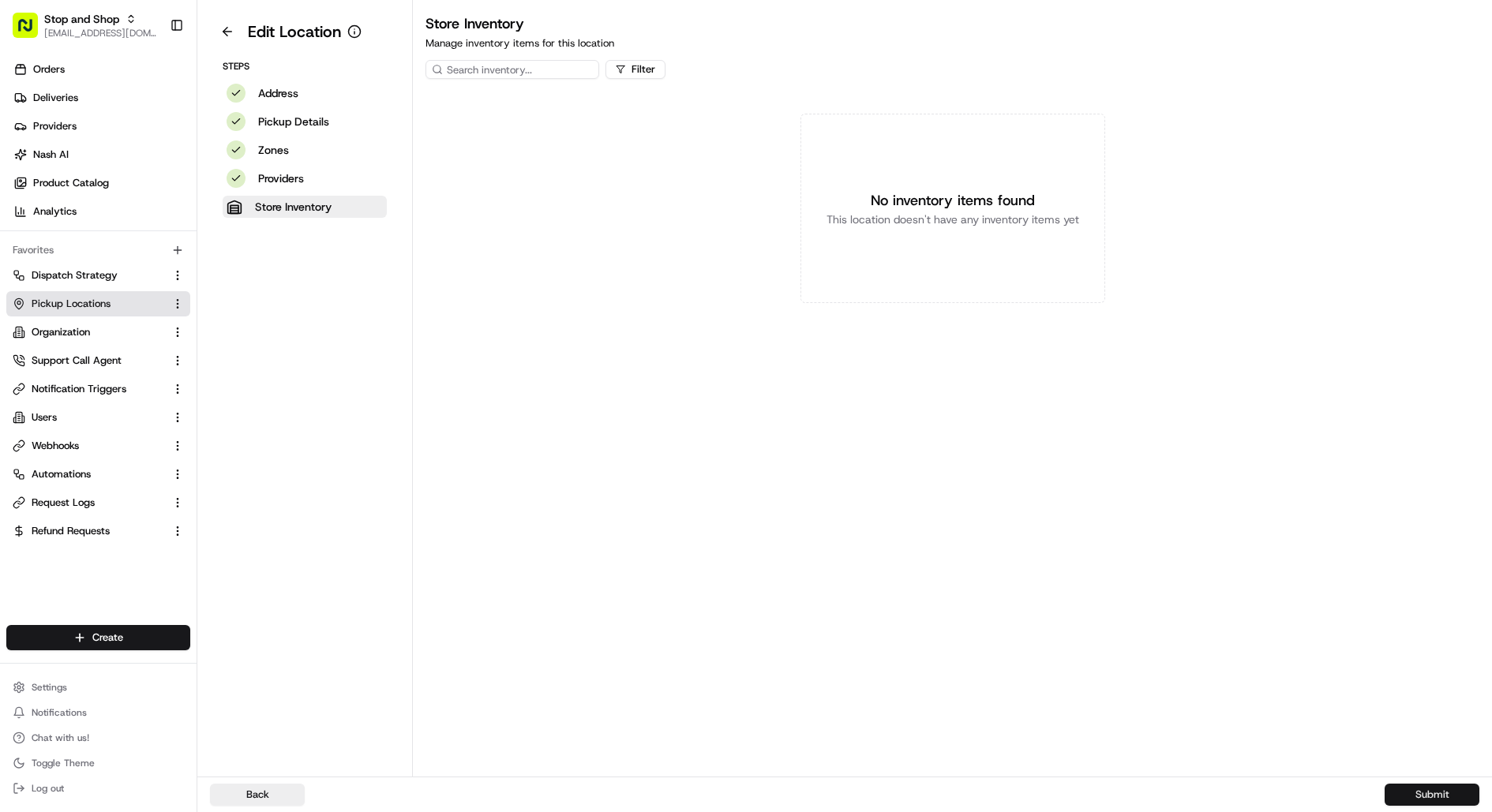
click at [1400, 796] on button "Submit" at bounding box center [1432, 795] width 95 height 22
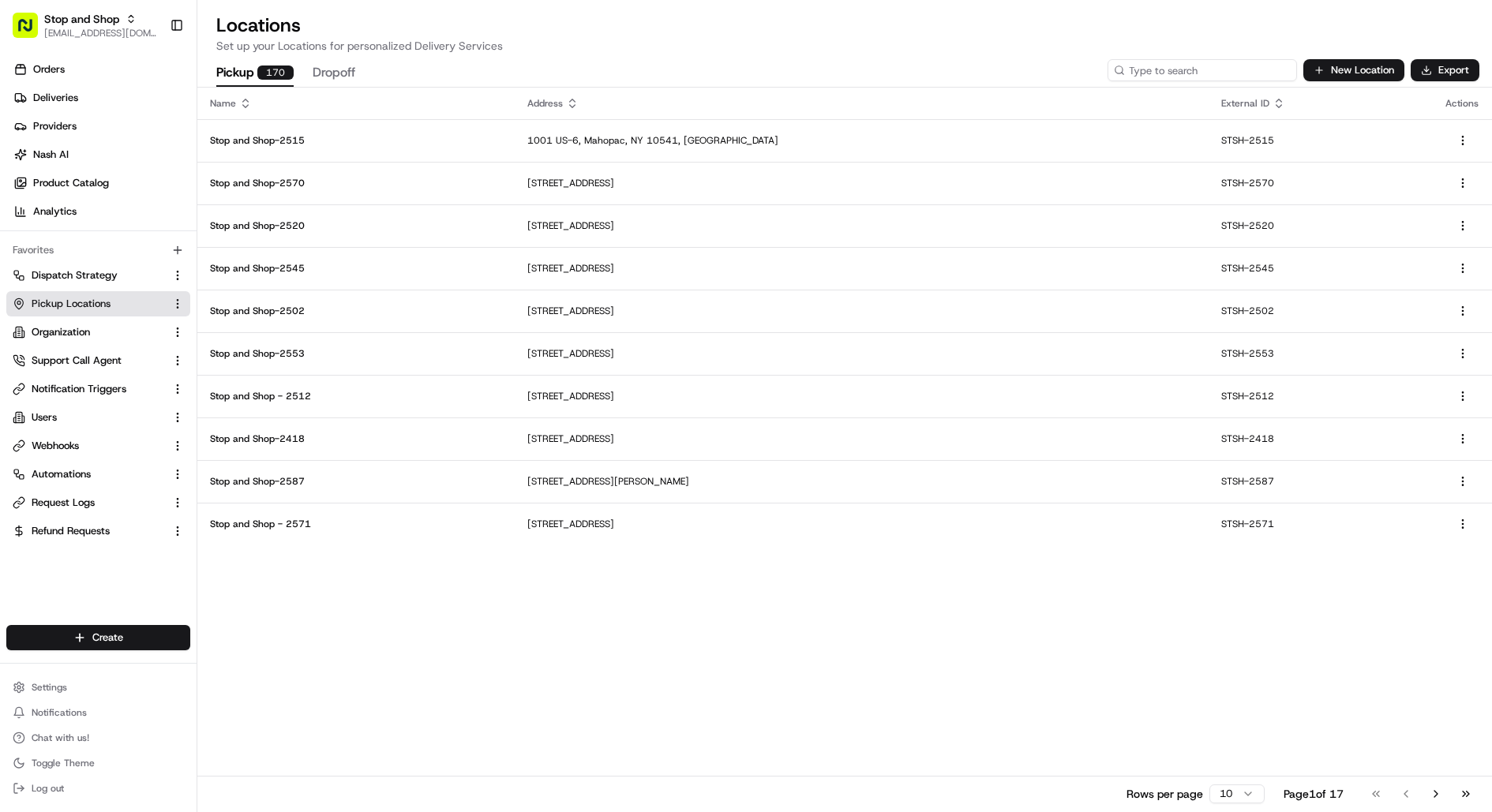
click at [1249, 70] on input at bounding box center [1202, 70] width 189 height 22
paste input "723"
type input "723"
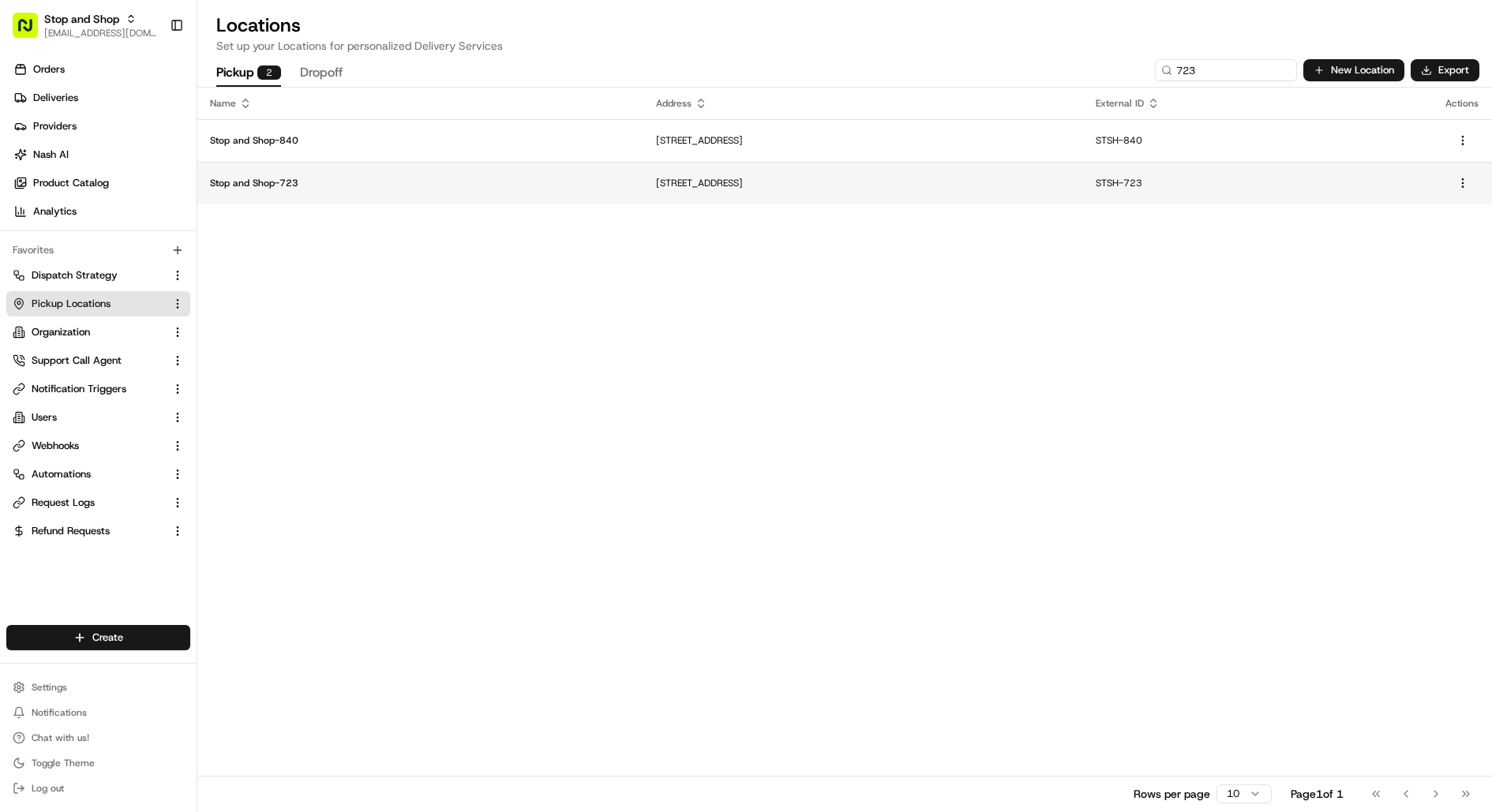
click at [644, 195] on td "605 Metacom Ave, Bristol, RI 02809, USA" at bounding box center [864, 183] width 440 height 42
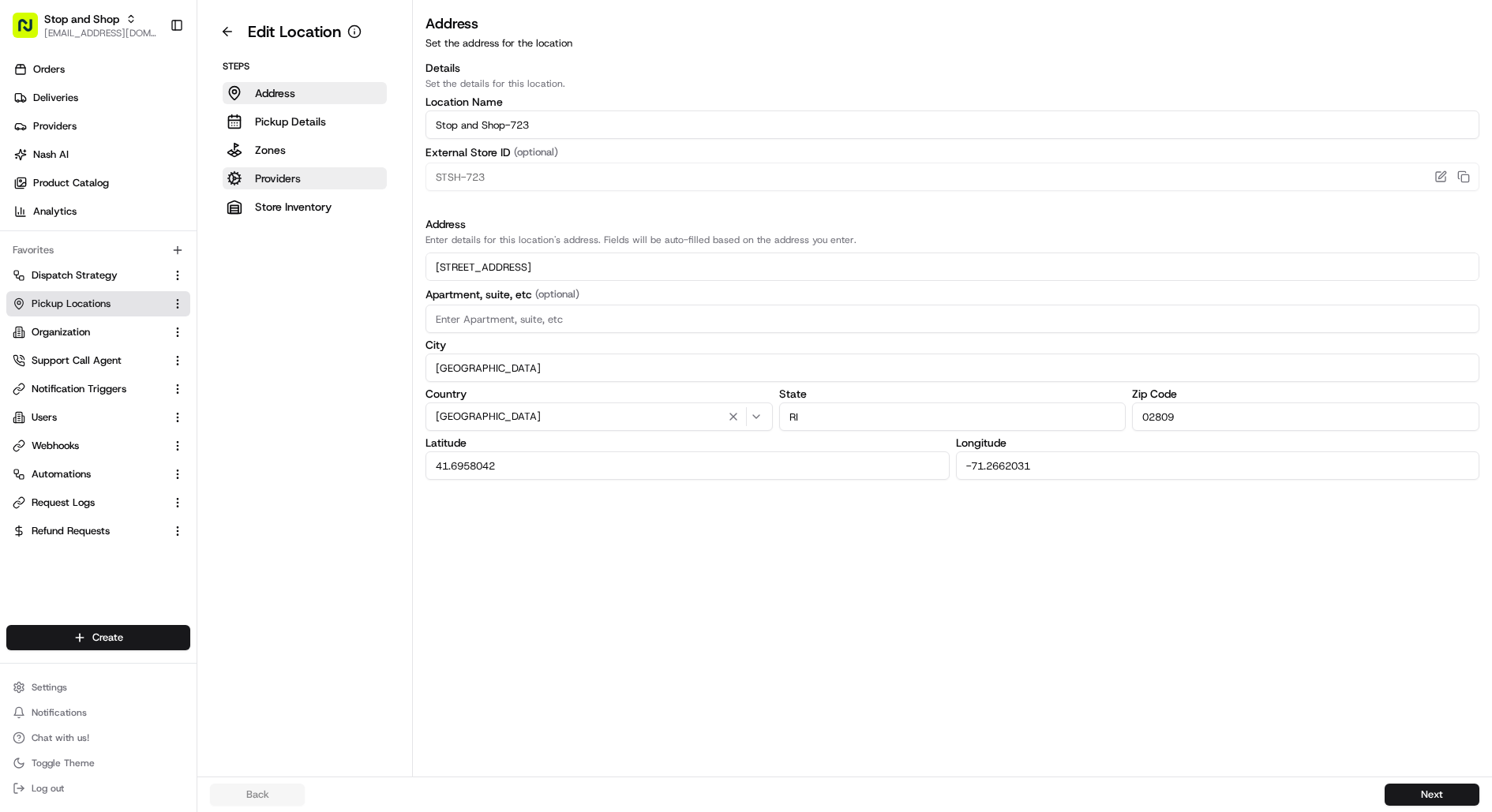
click at [314, 184] on button "Providers" at bounding box center [304, 178] width 164 height 22
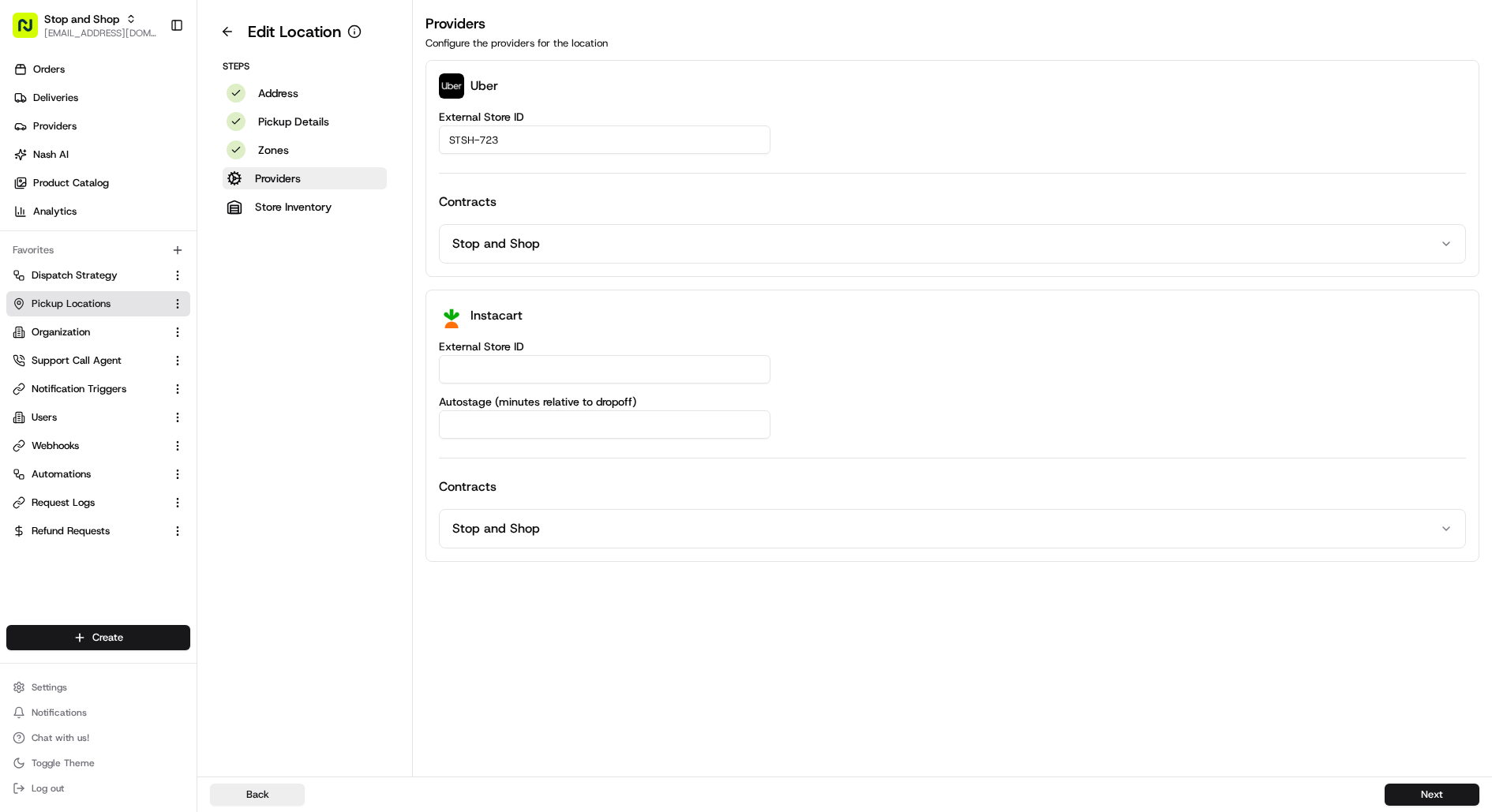
click at [546, 358] on input "External Store ID" at bounding box center [605, 370] width 332 height 29
paste input "723"
type input "723"
click at [540, 416] on input "Autostage (minutes relative to dropoff)" at bounding box center [605, 425] width 332 height 29
type input "-30"
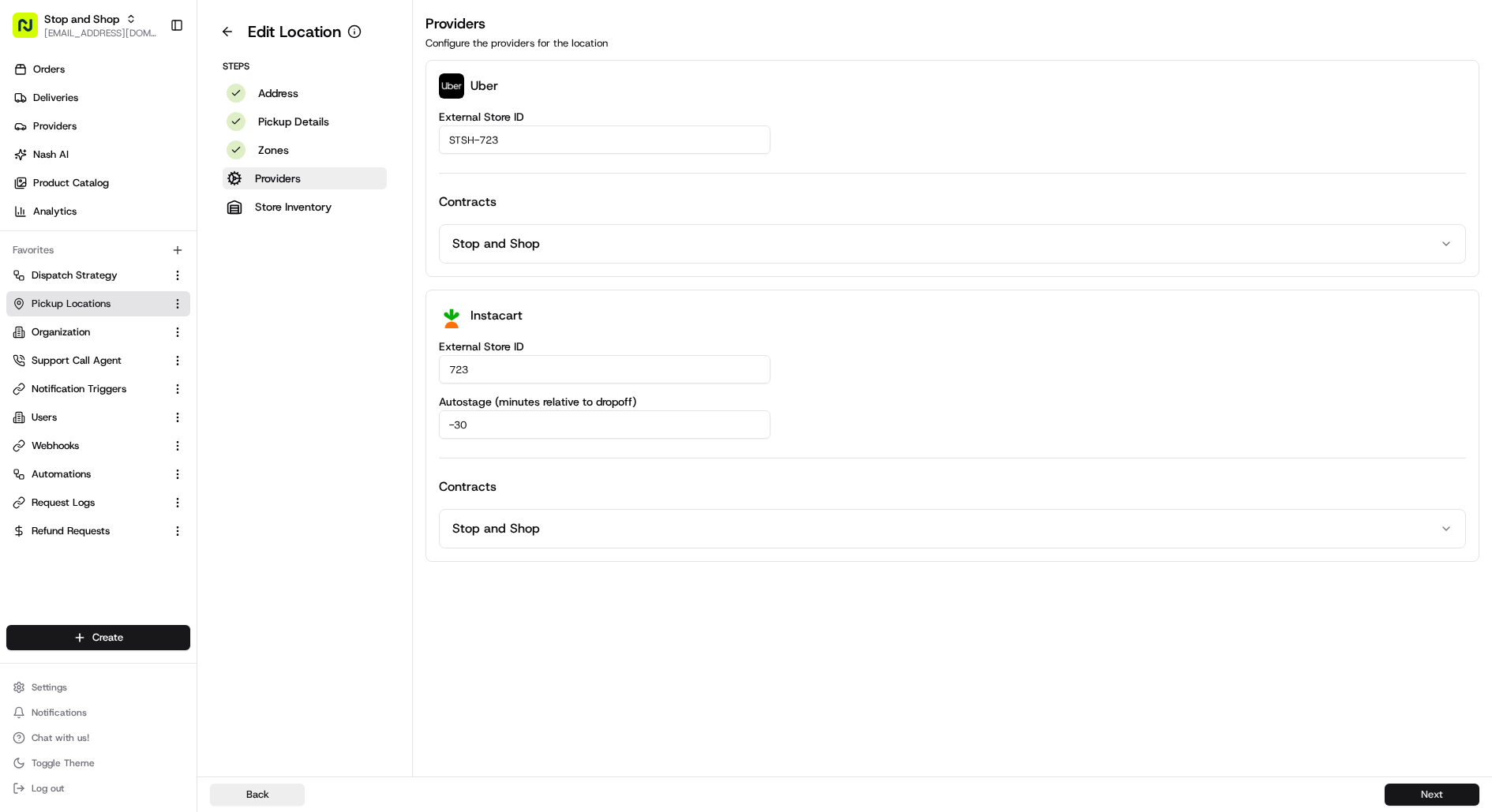
click at [1440, 795] on button "Next" at bounding box center [1432, 795] width 95 height 22
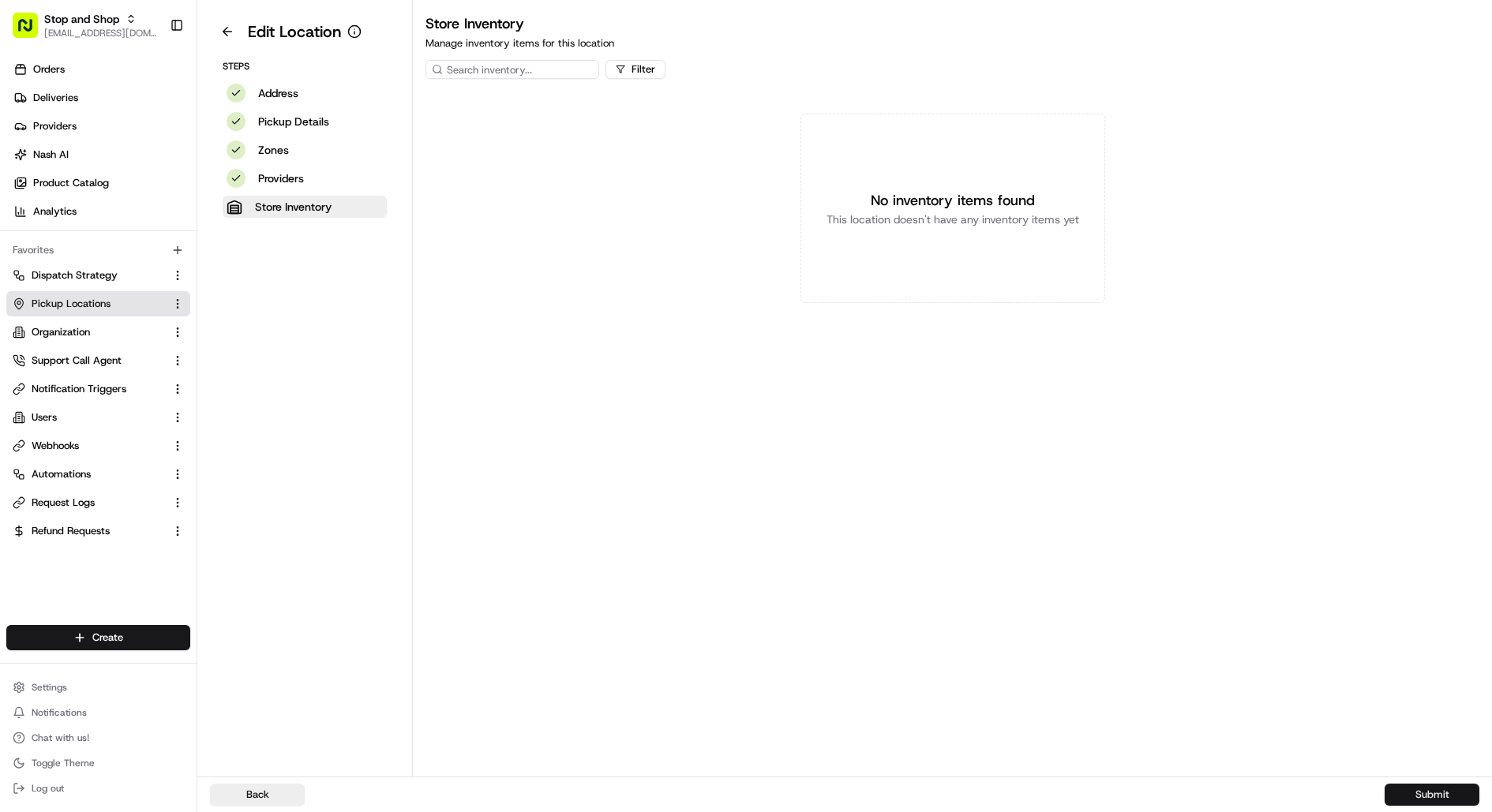
click at [1404, 790] on button "Submit" at bounding box center [1432, 795] width 95 height 22
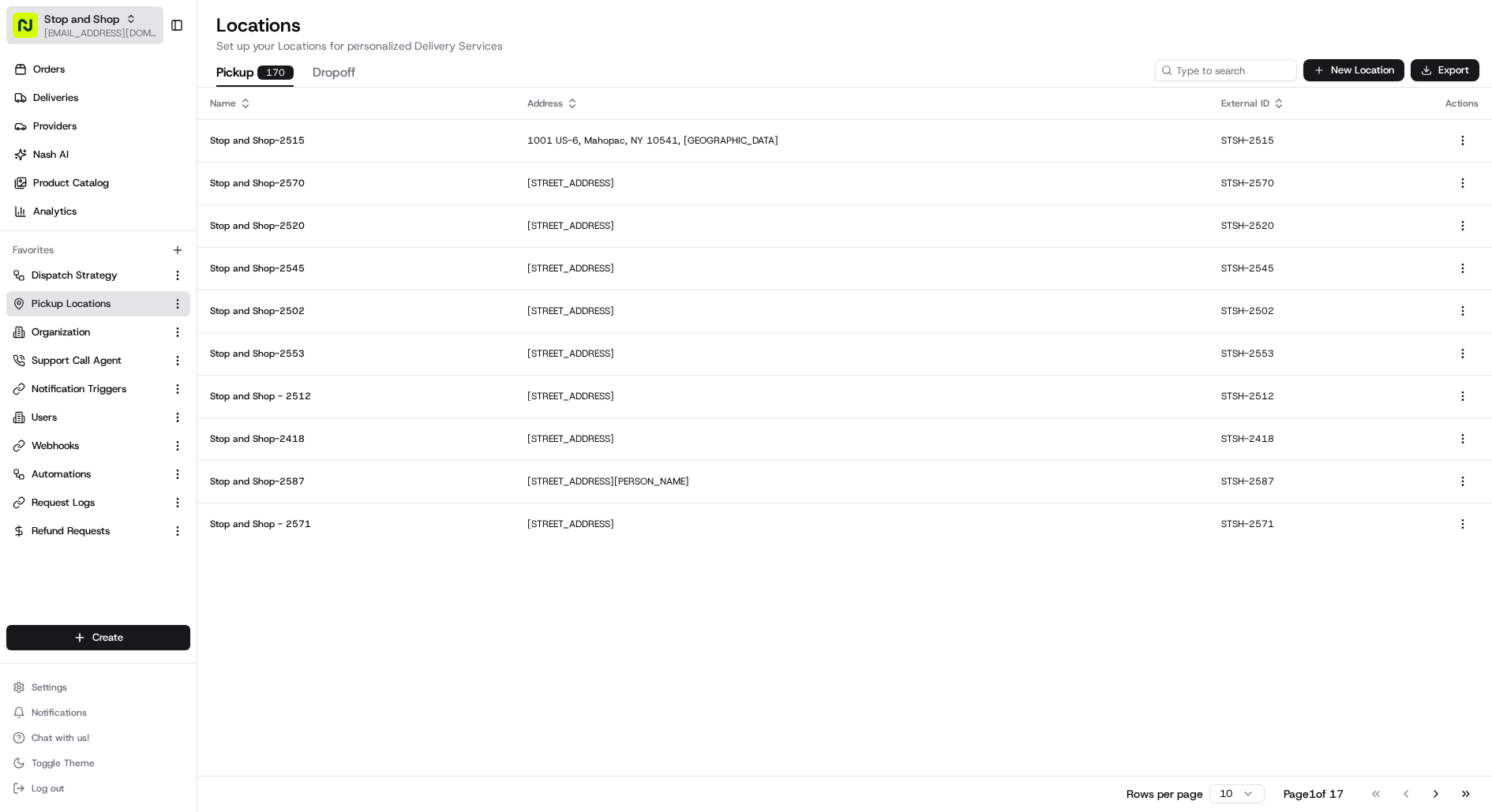
click at [96, 19] on span "Stop and Shop" at bounding box center [81, 19] width 75 height 16
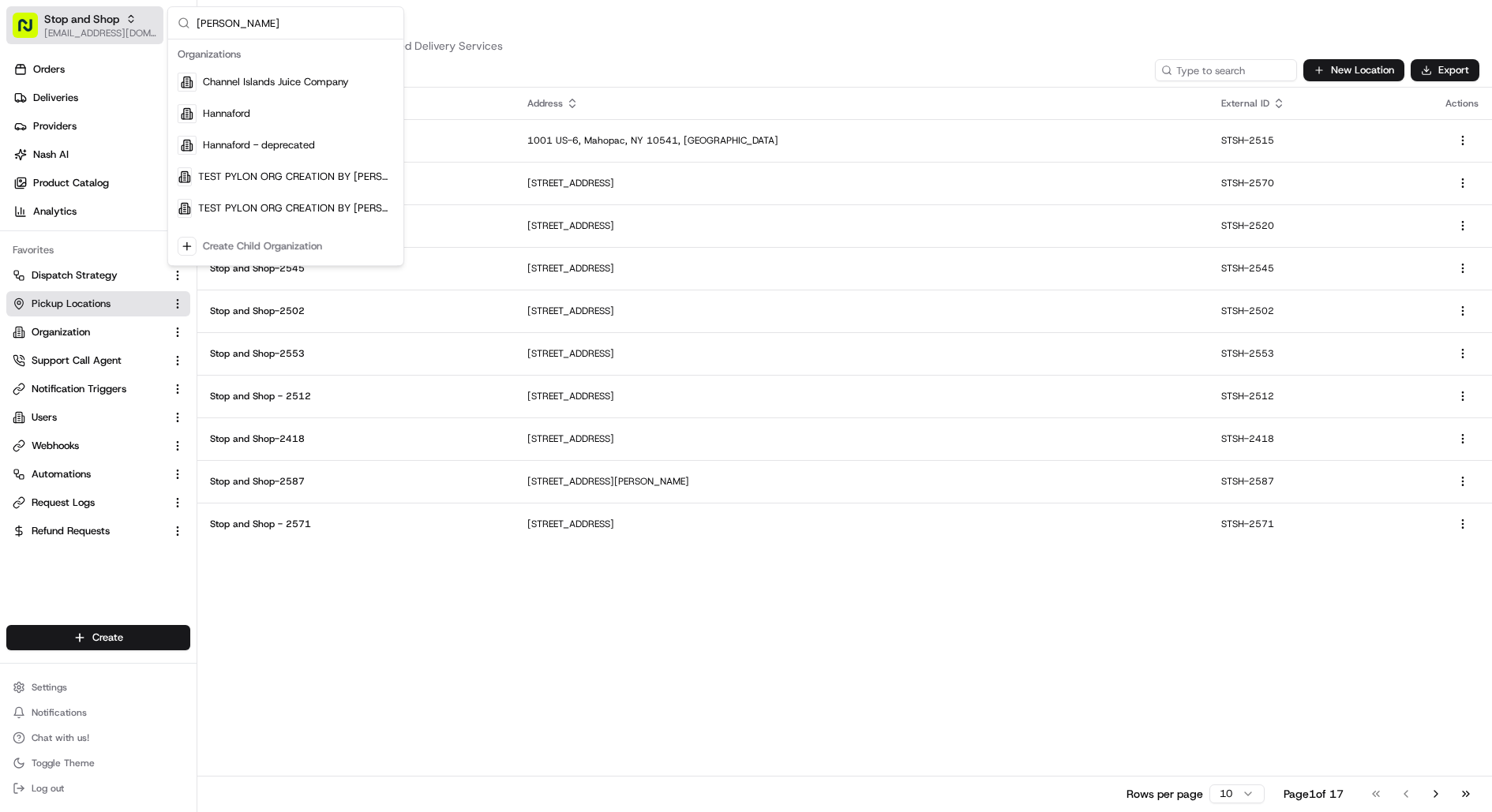
type input "hanna"
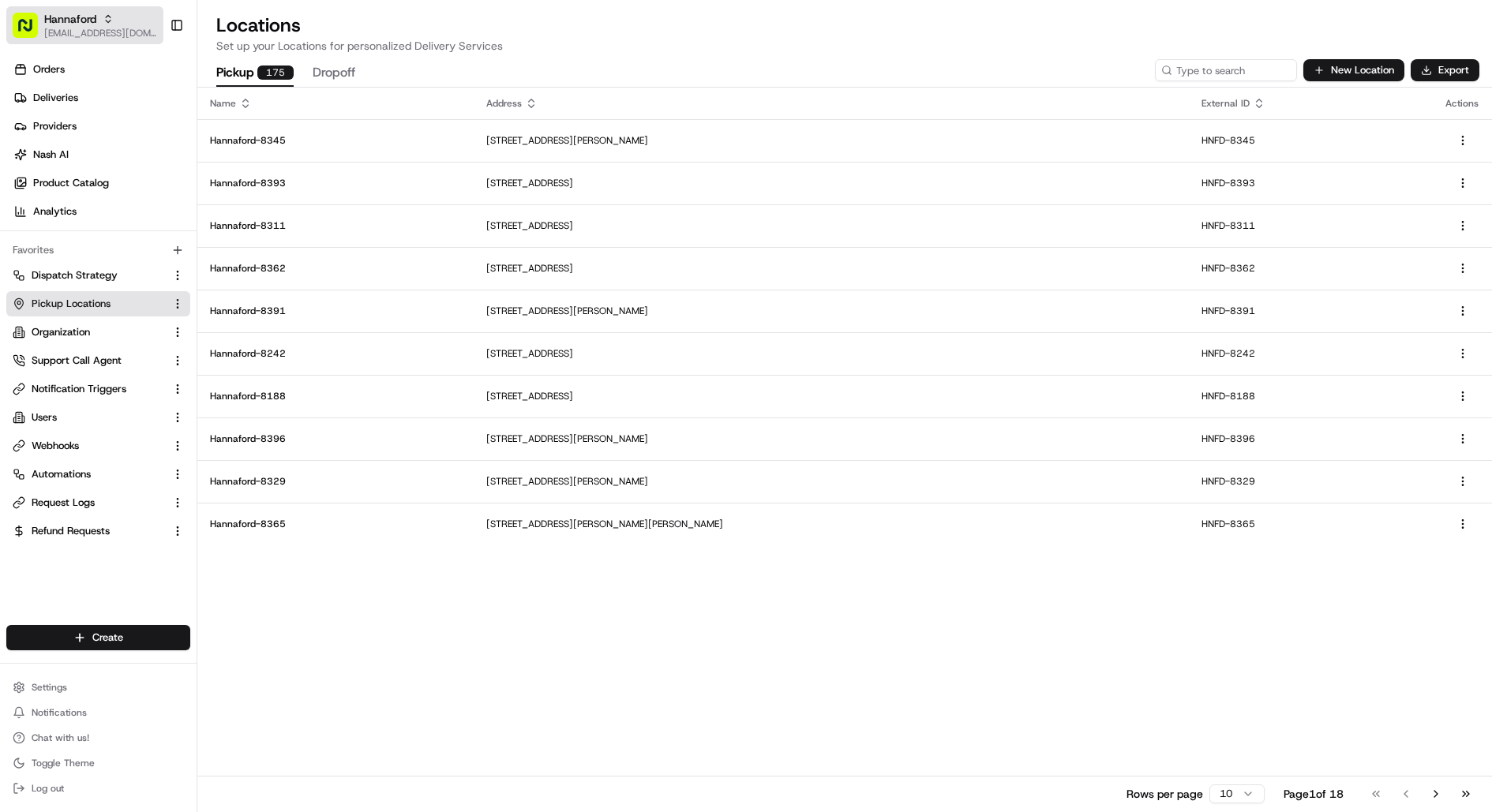
click at [113, 17] on div "Hannaford" at bounding box center [100, 19] width 112 height 16
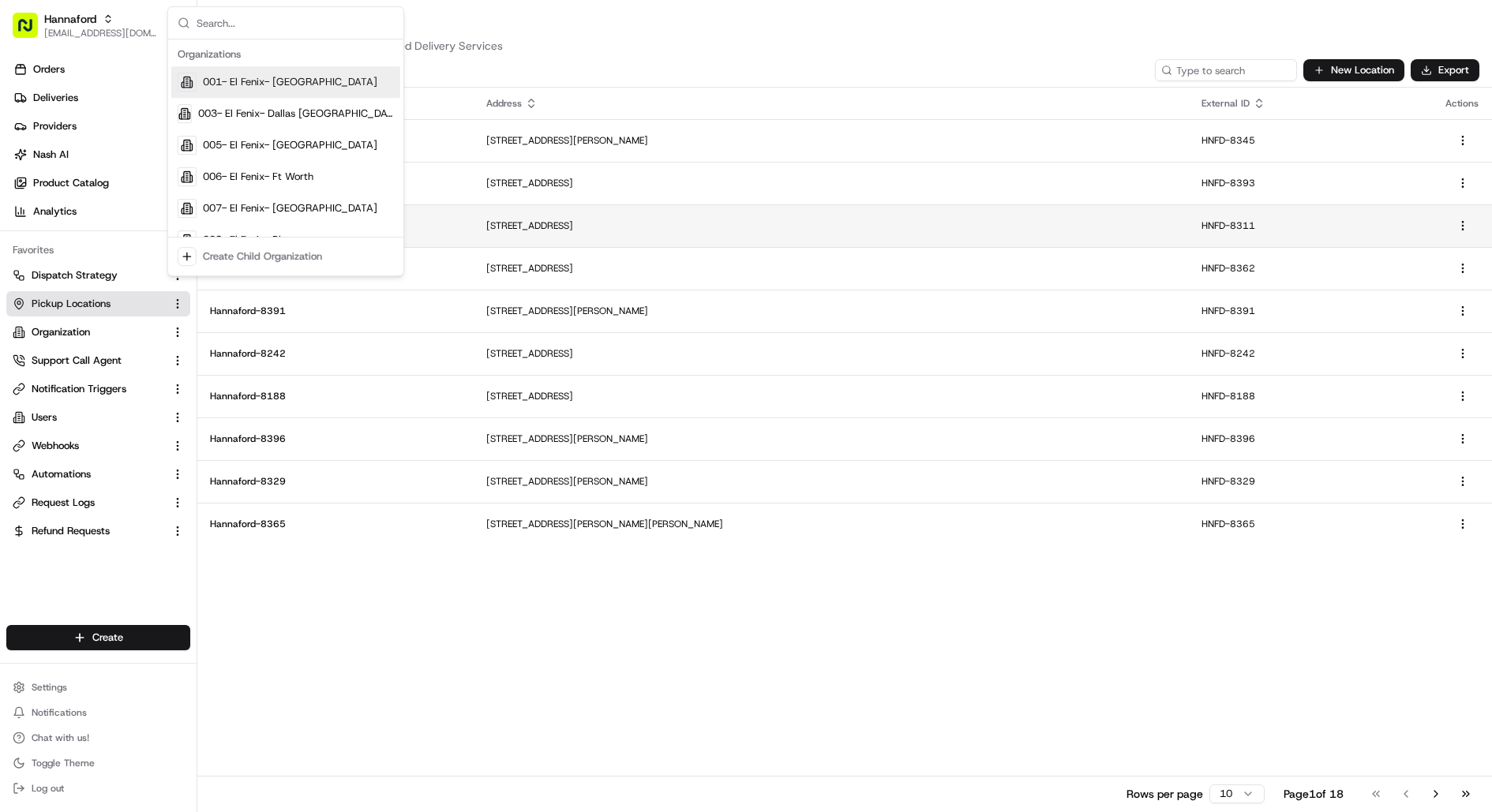
click at [579, 219] on p "[STREET_ADDRESS]" at bounding box center [831, 225] width 691 height 13
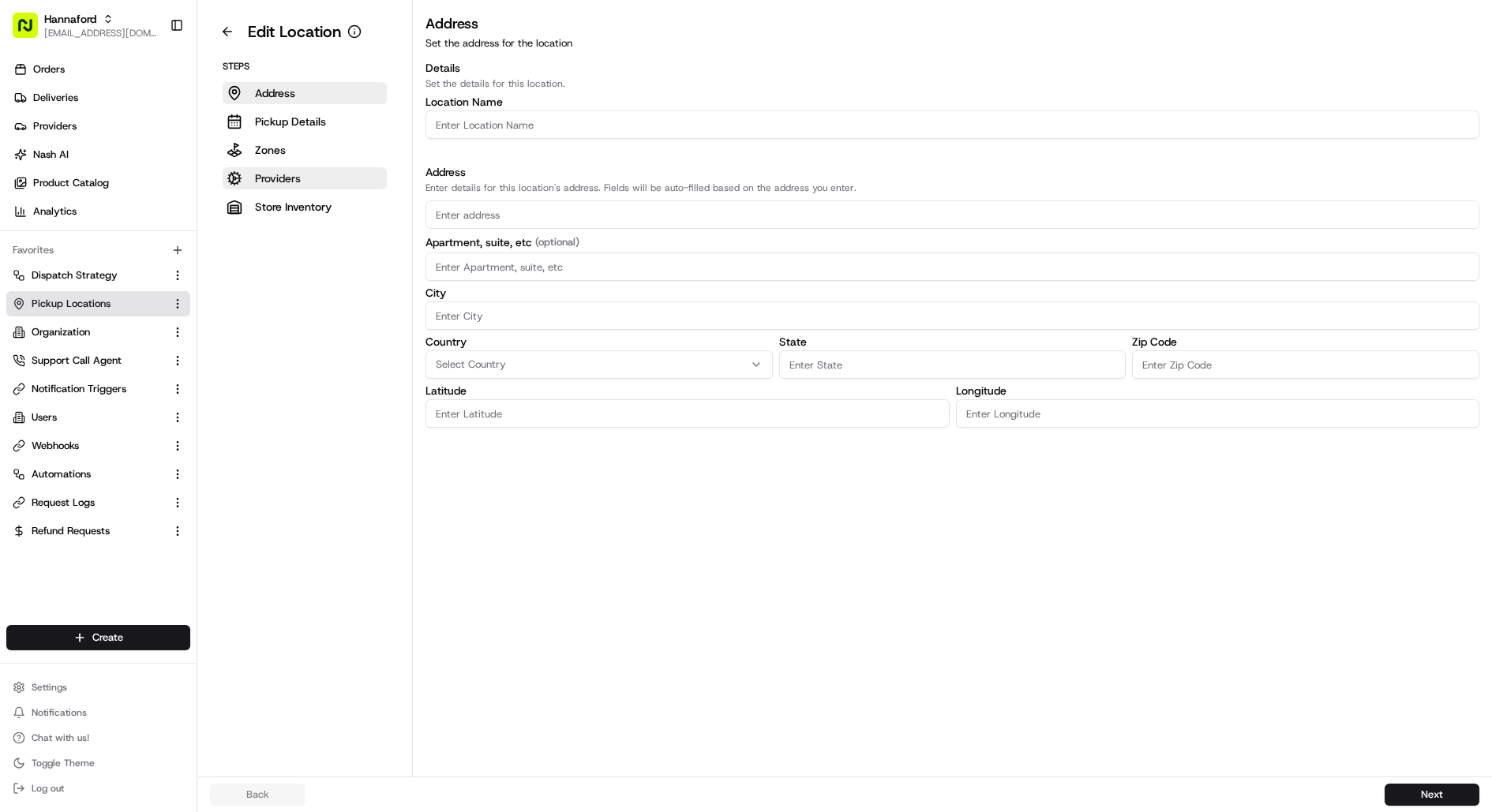
click at [310, 173] on button "Providers" at bounding box center [304, 178] width 164 height 22
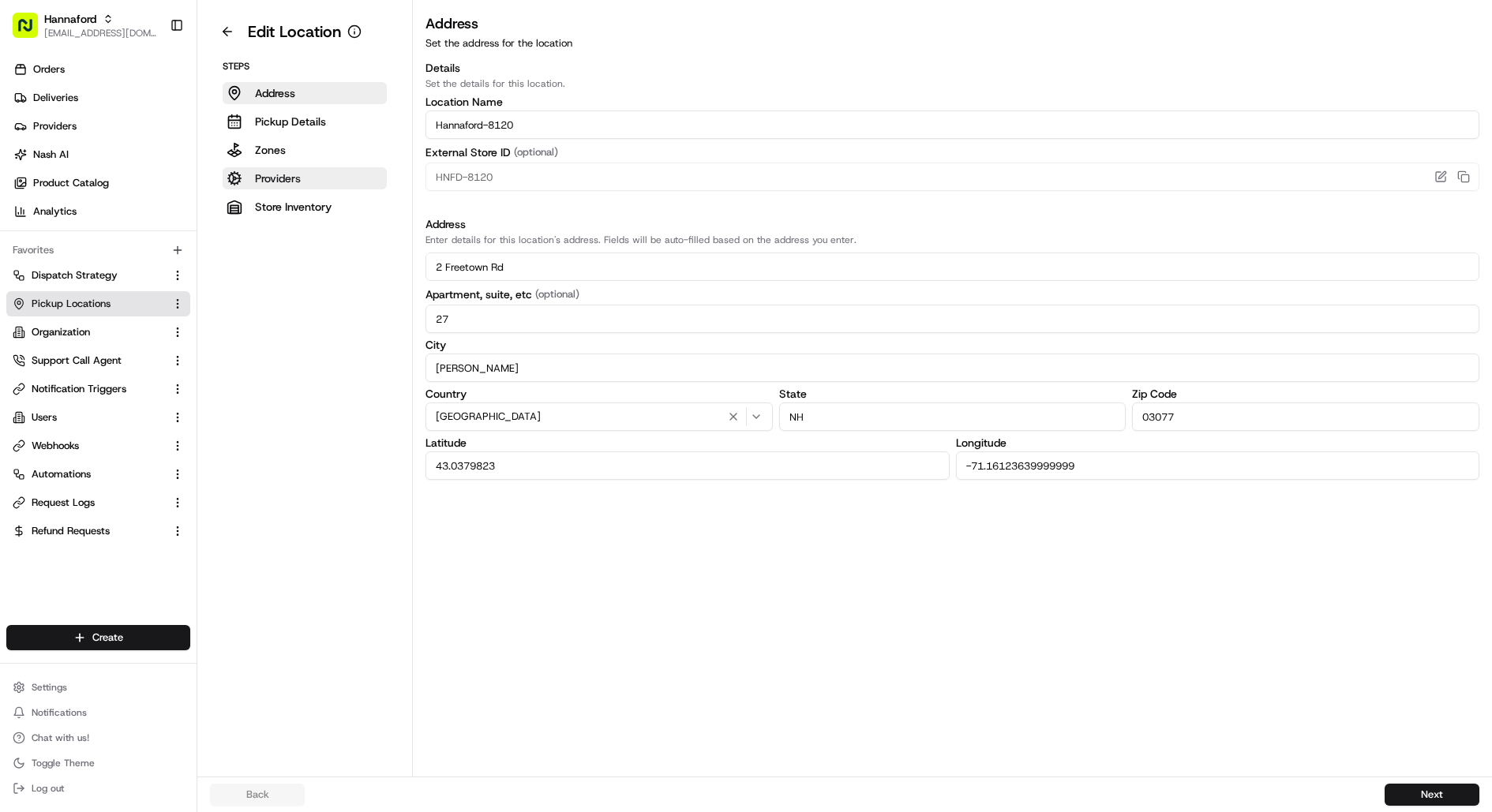
click at [302, 173] on button "Providers" at bounding box center [304, 178] width 164 height 22
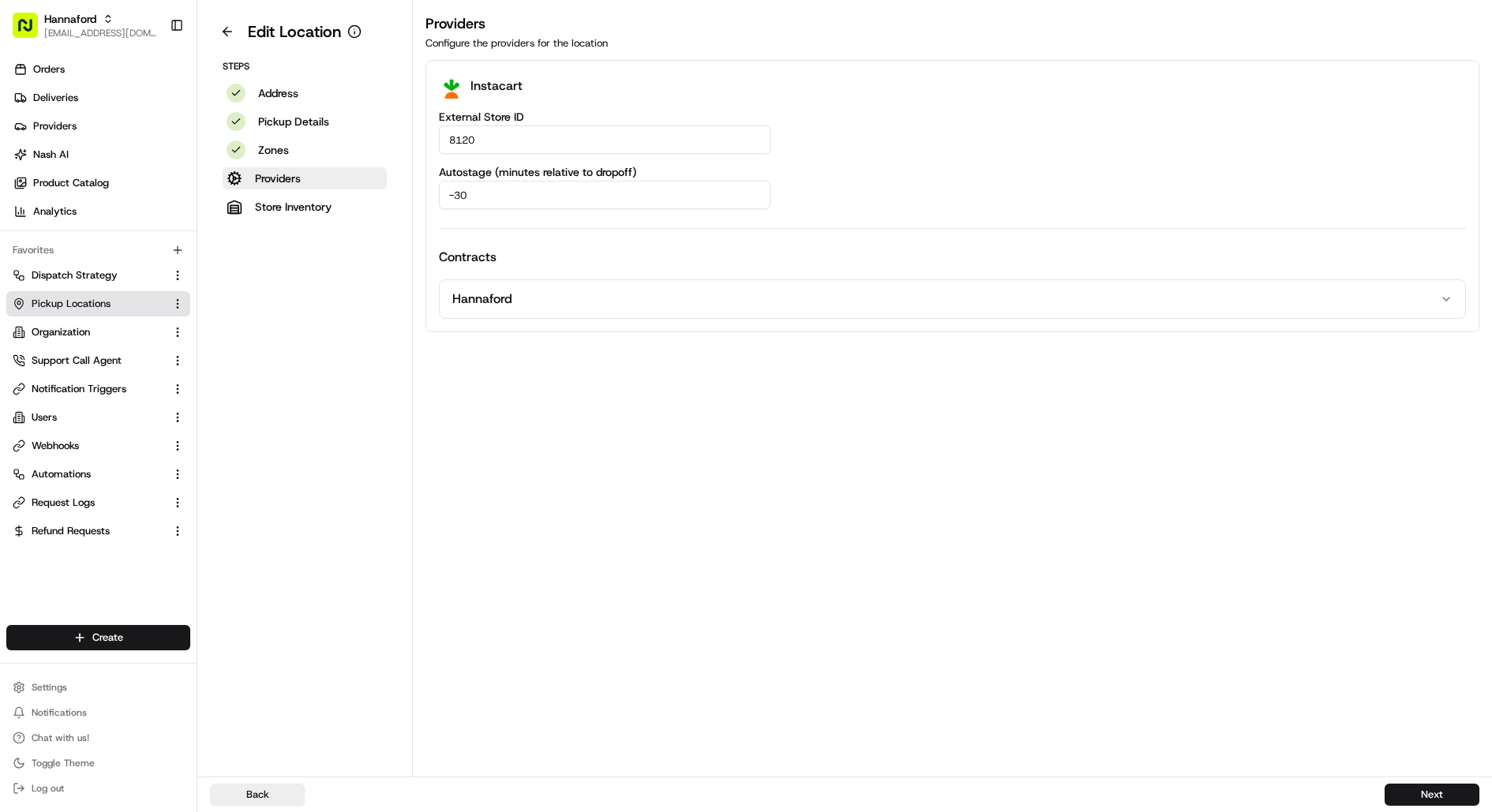
click at [512, 293] on button "Hannaford" at bounding box center [952, 299] width 1025 height 38
click at [1428, 779] on div "Back Next" at bounding box center [844, 794] width 1295 height 36
click at [1428, 787] on button "Next" at bounding box center [1432, 795] width 95 height 22
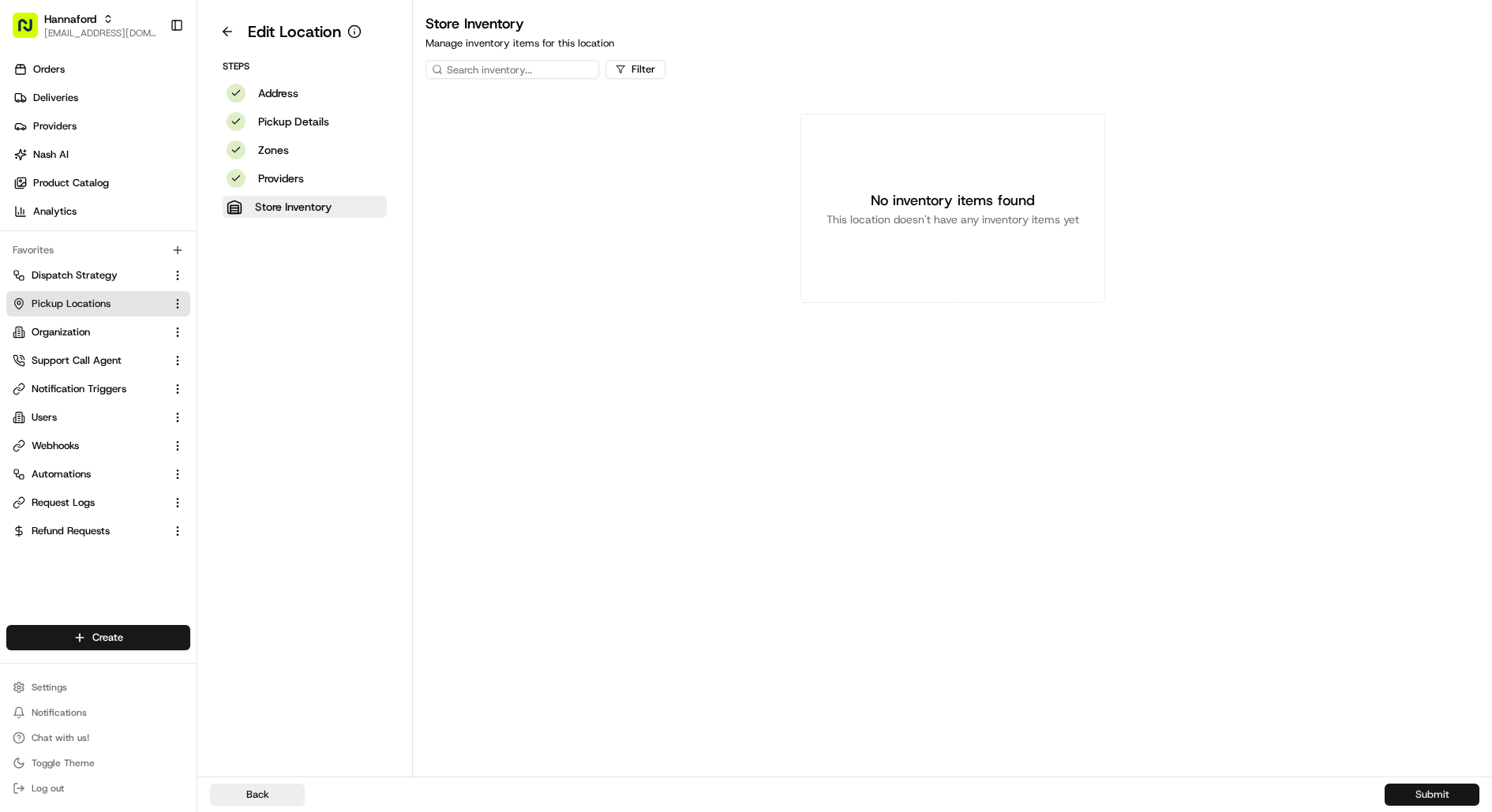
click at [1428, 787] on button "Submit" at bounding box center [1432, 795] width 95 height 22
